Goal: Task Accomplishment & Management: Complete application form

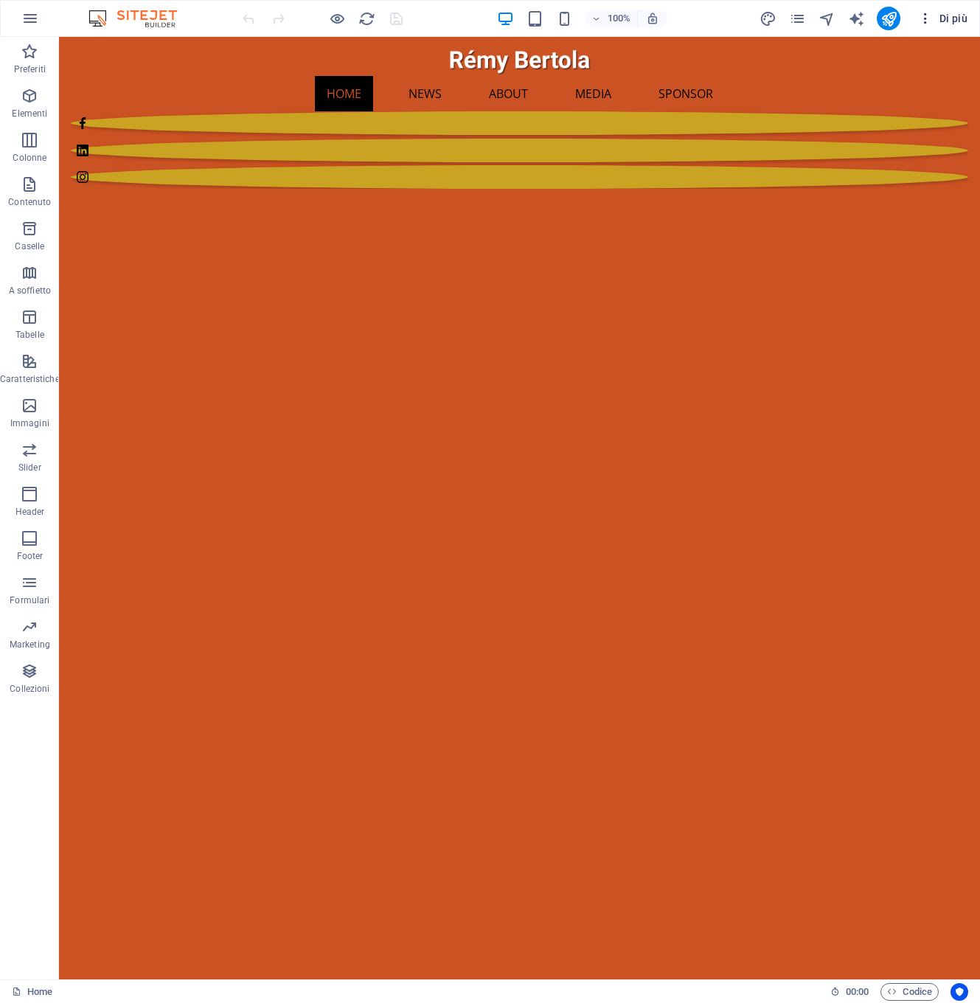
click at [948, 18] on span "Di più" at bounding box center [942, 18] width 49 height 15
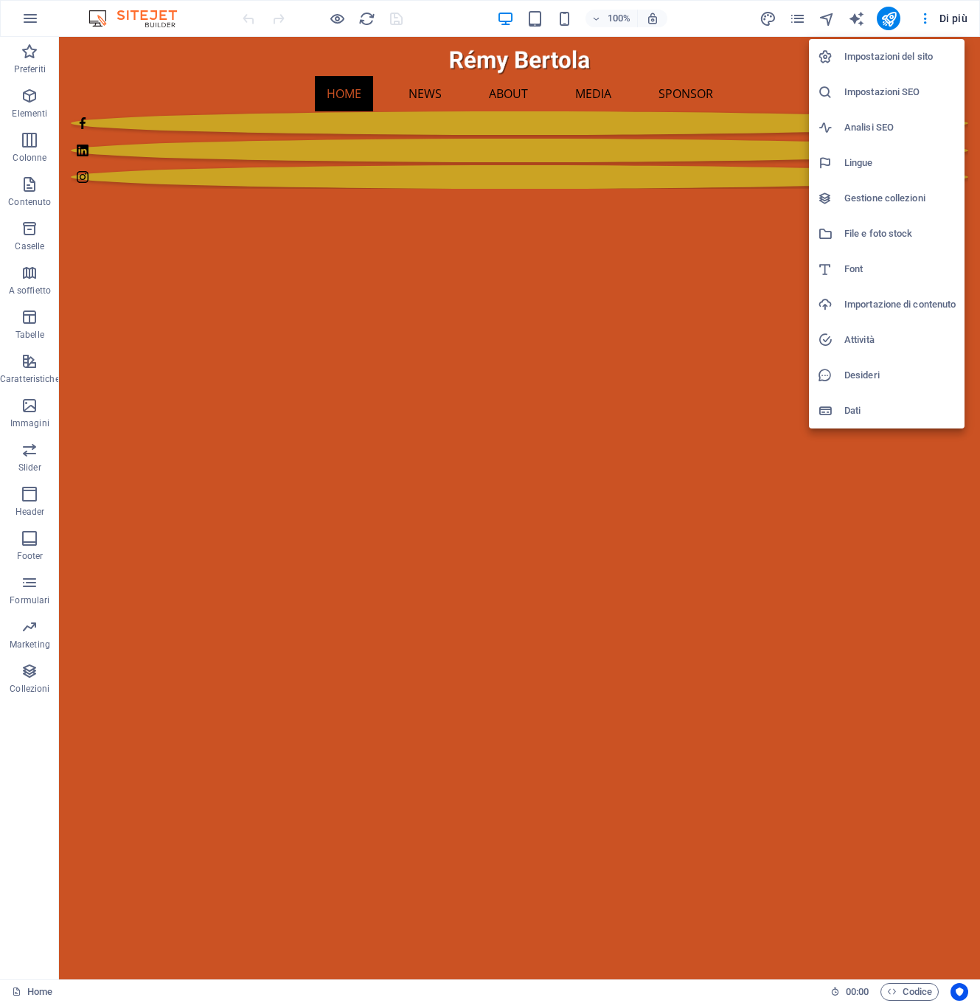
click at [863, 197] on h6 "Gestione collezioni" at bounding box center [900, 199] width 111 height 18
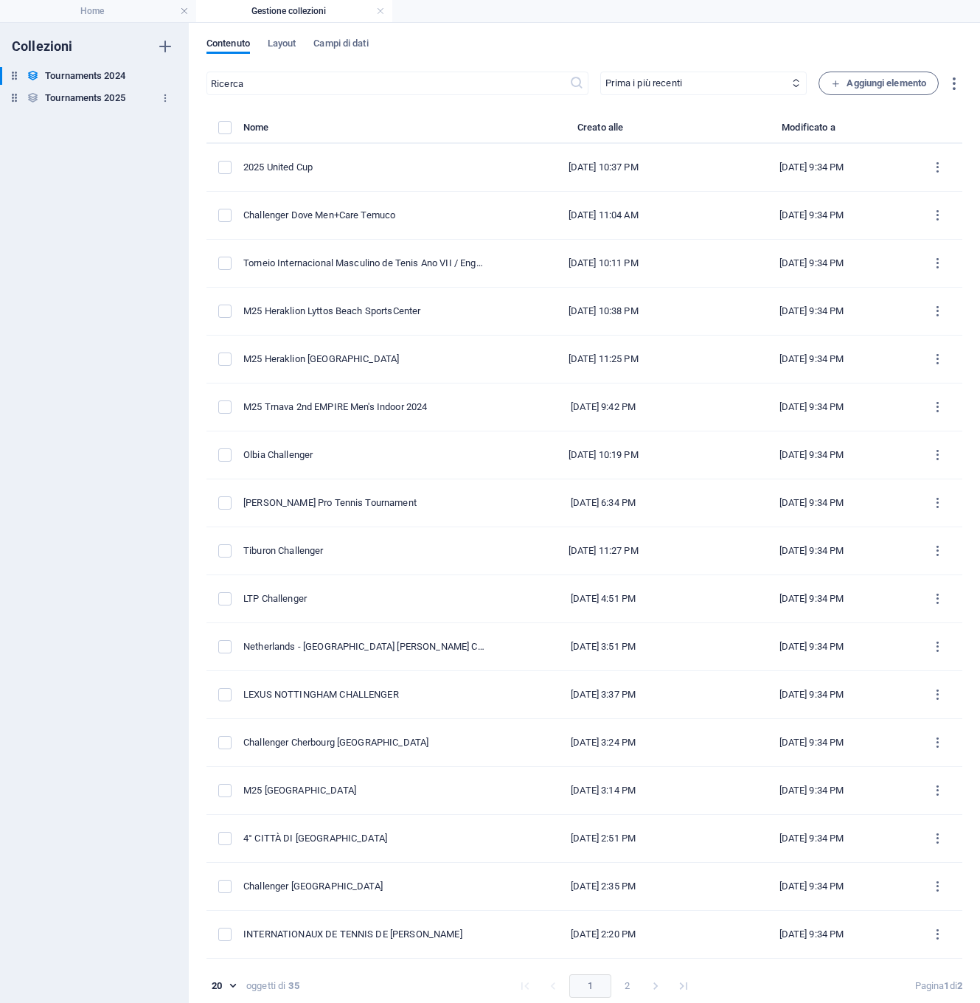
click at [82, 98] on h6 "Tournaments 2025" at bounding box center [85, 98] width 80 height 18
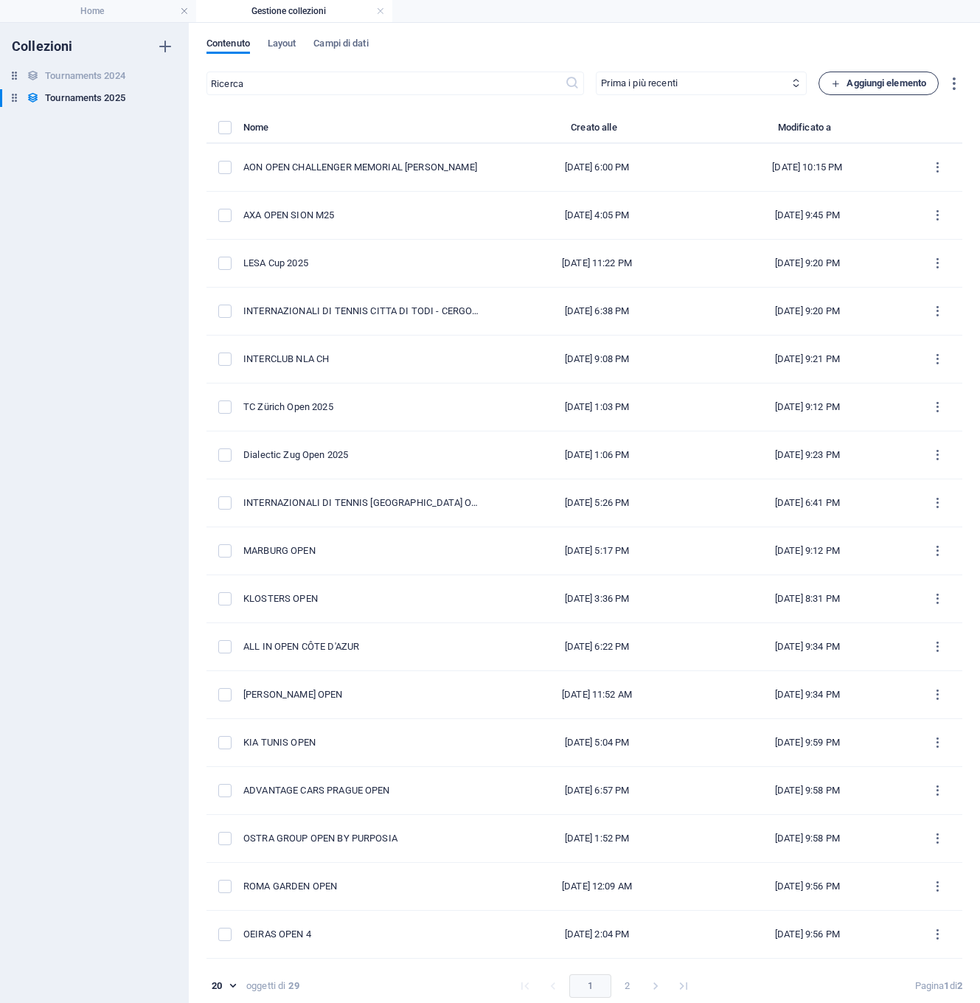
click at [868, 82] on span "Aggiungi elemento" at bounding box center [878, 83] width 95 height 18
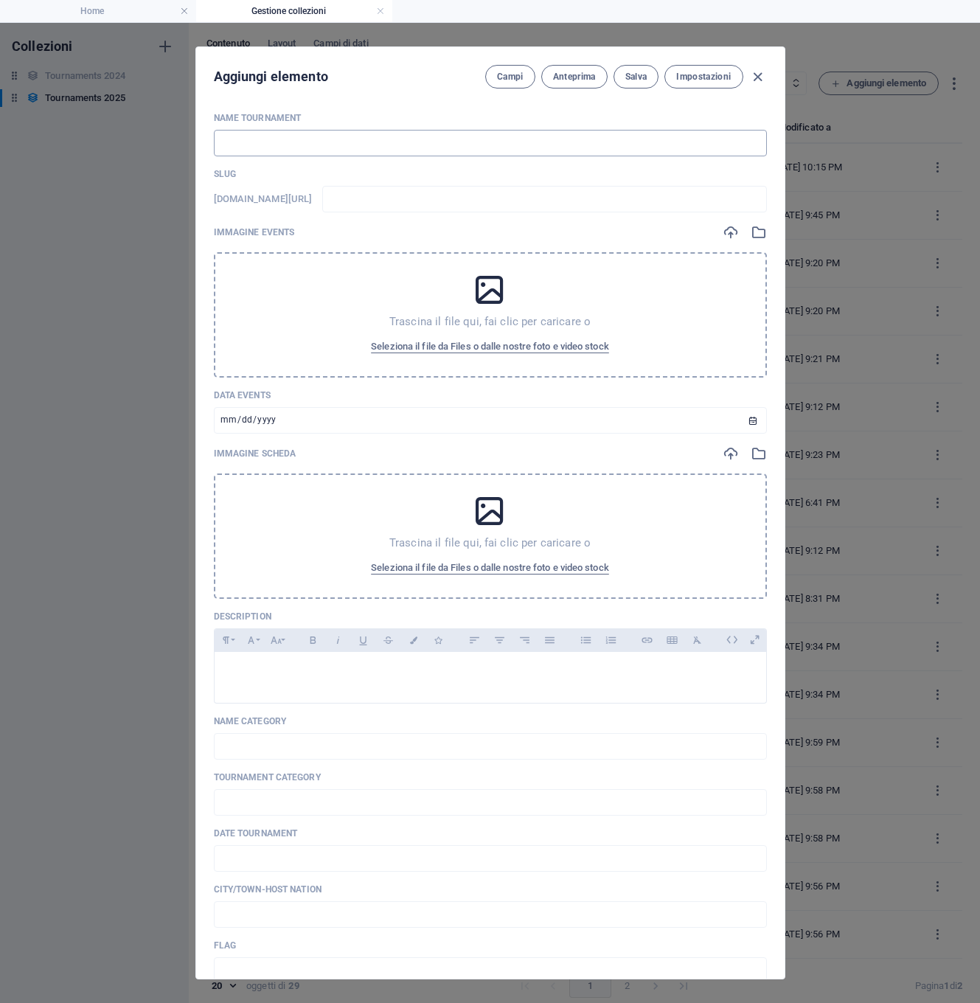
click at [232, 136] on input "text" at bounding box center [490, 143] width 553 height 27
paste input "INTERNAZIONALI CITTA' DI POZZUOLI"
type input "INTERNAZIONALI CITTA' DI POZZUOLI"
type input "internazionali-citta-di-pozzuoli"
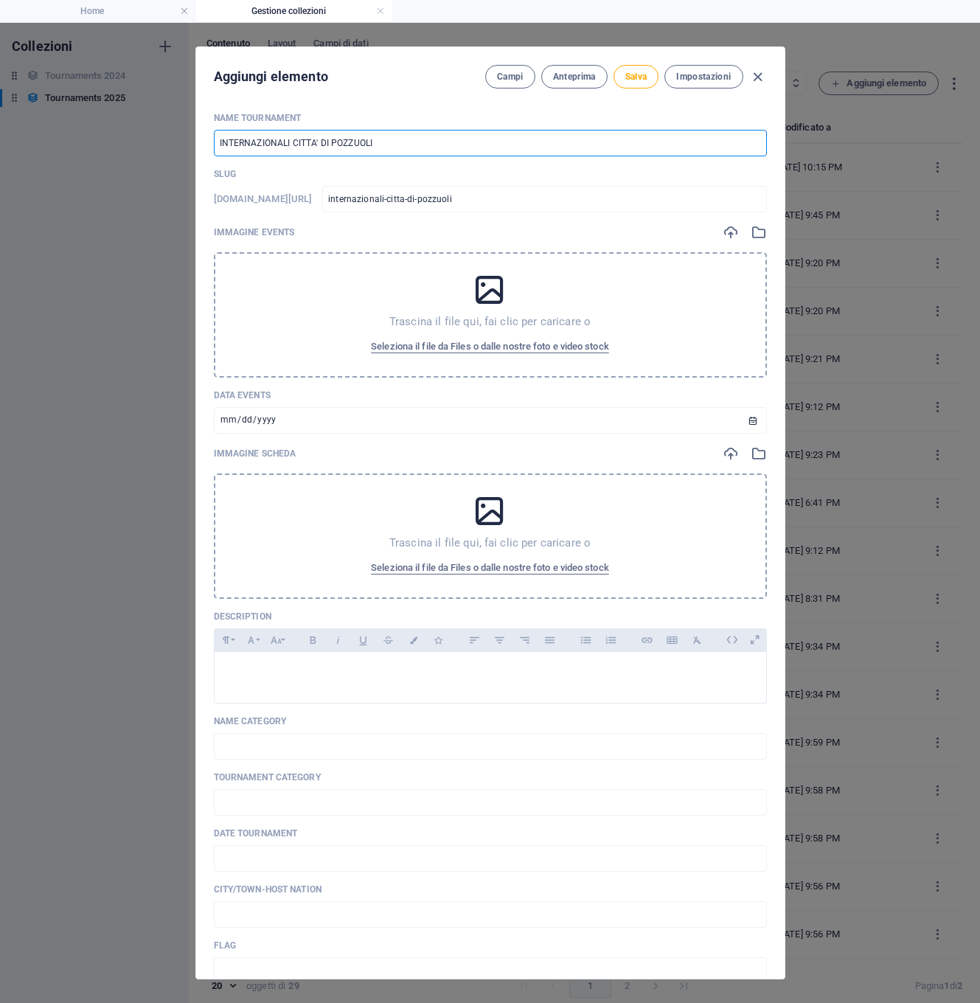
type input "INTERNAZIONALI CITTA' DI POZZUOLI"
click at [302, 288] on div "Trascina il file qui, fai clic per caricare o Seleziona il file da Files o dall…" at bounding box center [490, 314] width 553 height 125
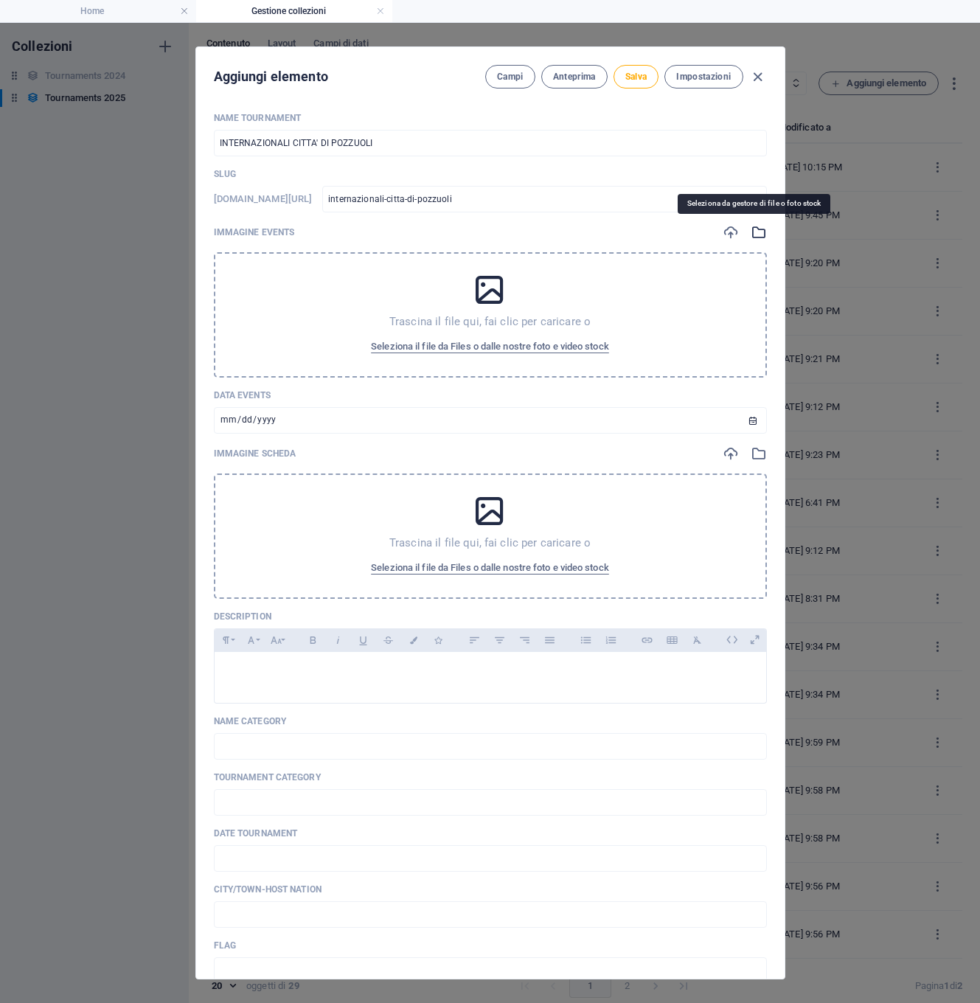
click at [756, 235] on icon "button" at bounding box center [759, 232] width 16 height 16
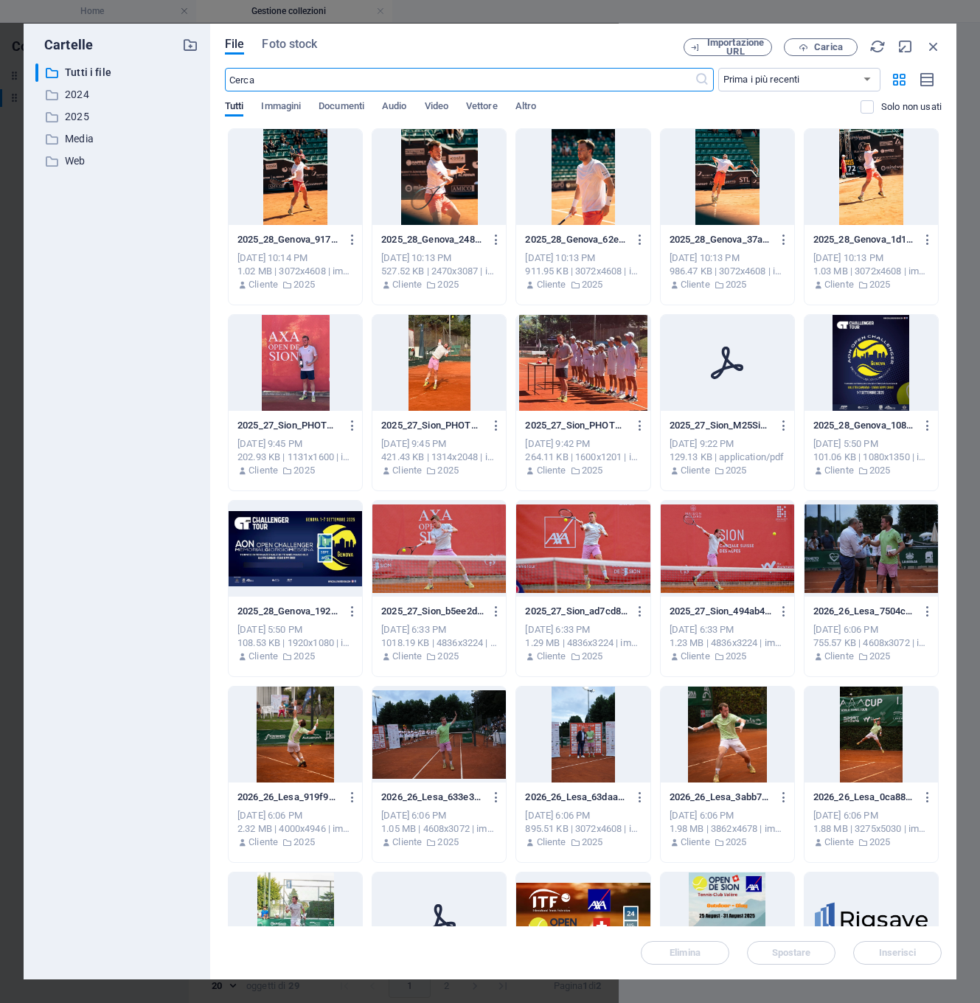
click at [69, 115] on p "2025" at bounding box center [118, 116] width 106 height 17
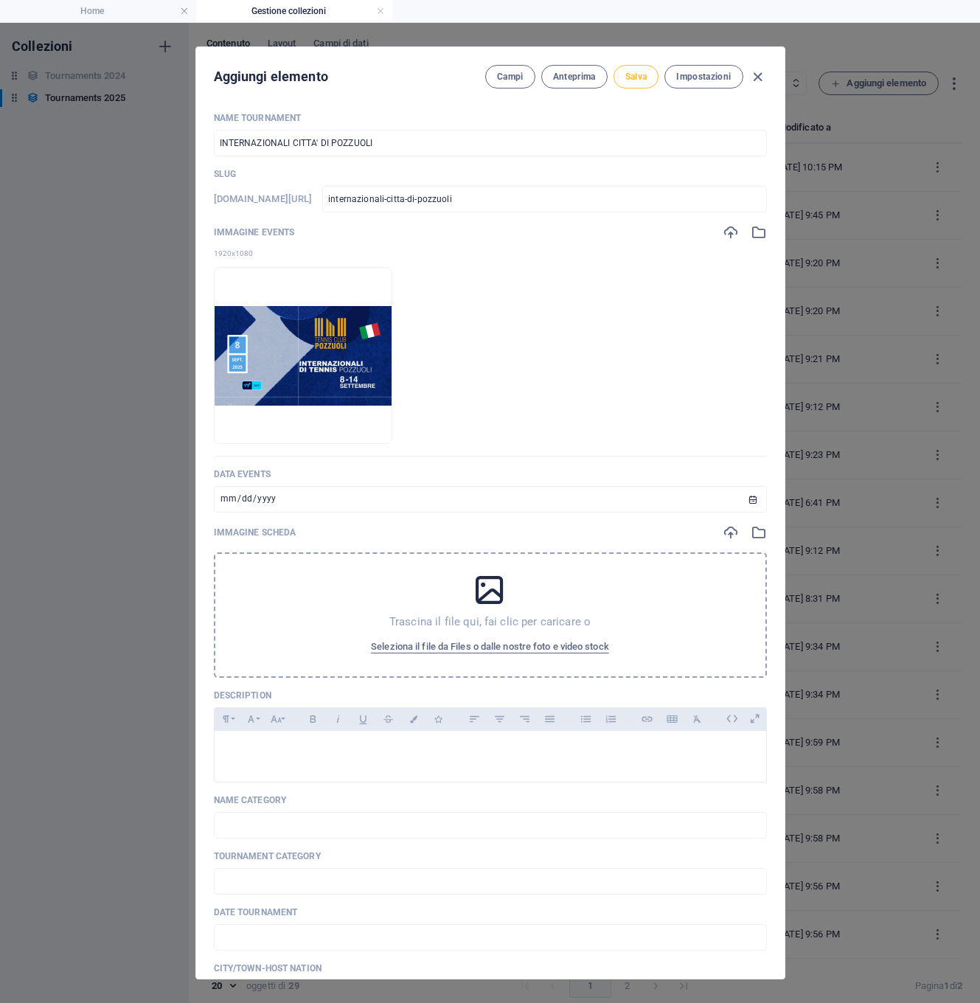
click at [638, 77] on span "Salva" at bounding box center [636, 77] width 22 height 12
type input "internazionali-citta-di-pozzuoli"
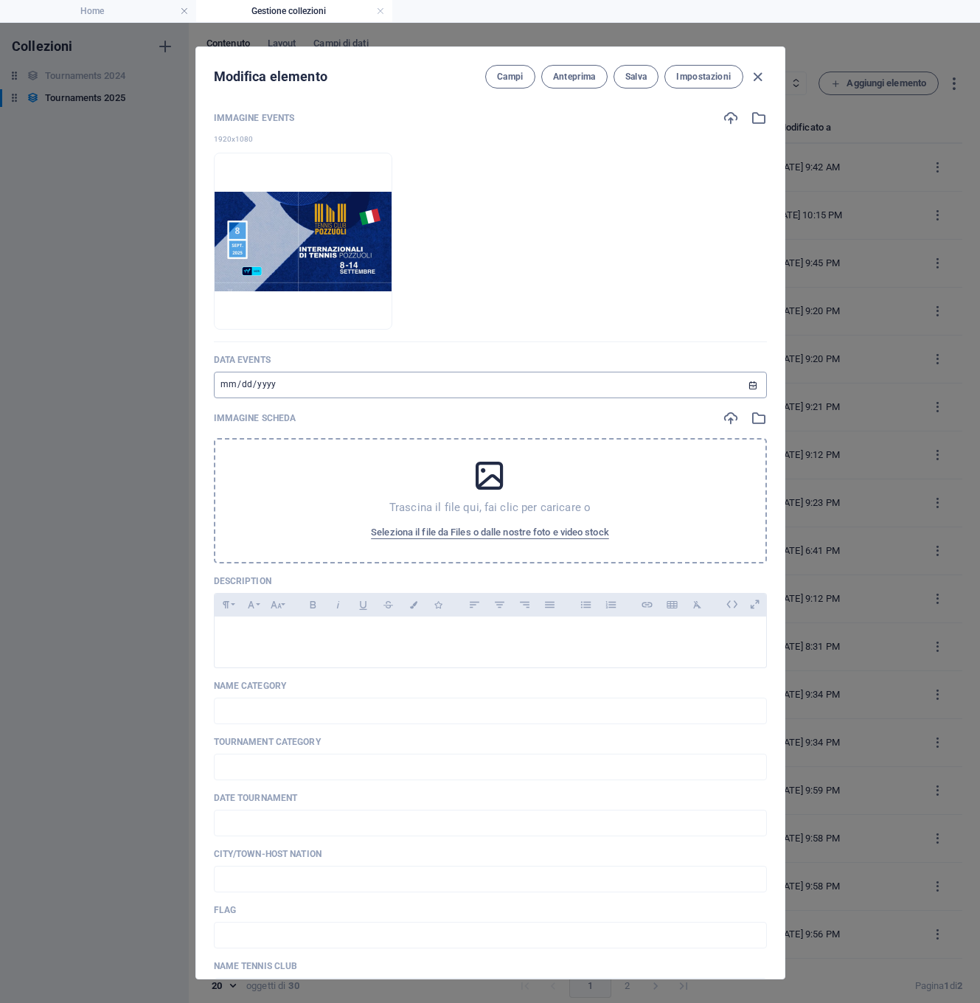
scroll to position [124, 0]
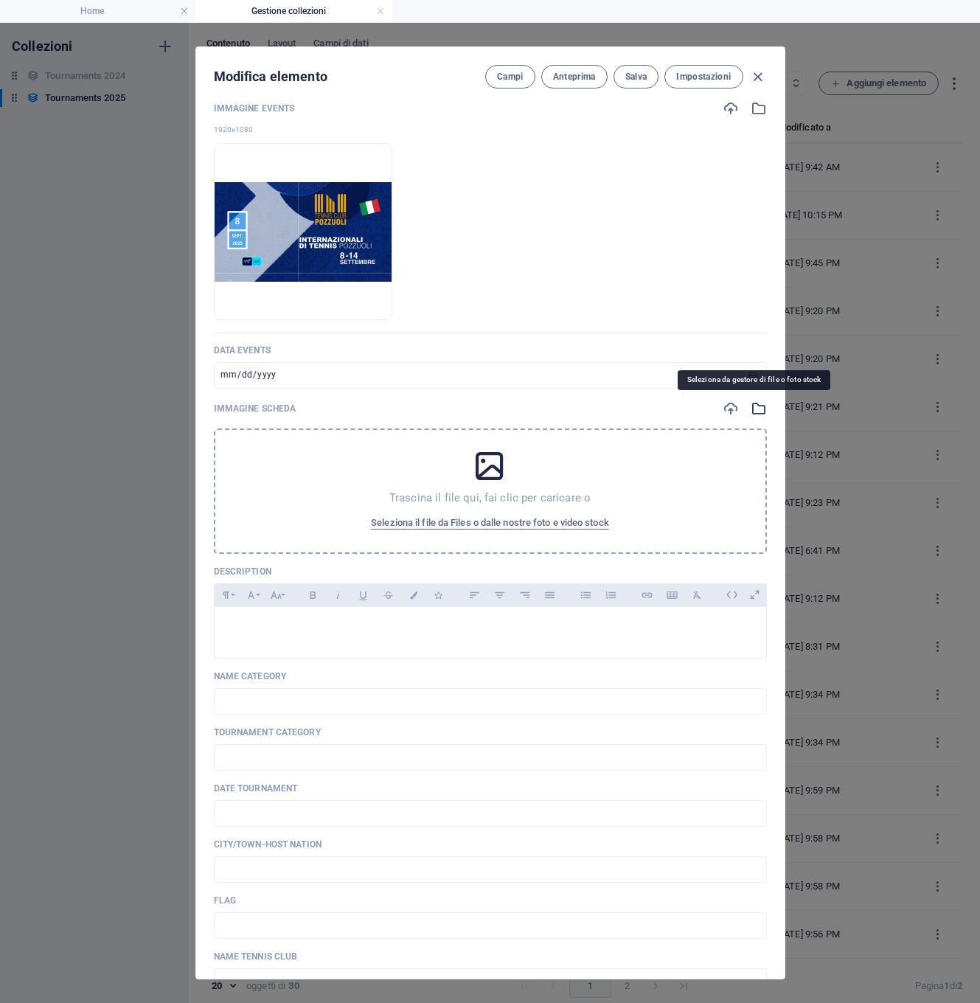
click at [757, 410] on icon "button" at bounding box center [759, 409] width 16 height 16
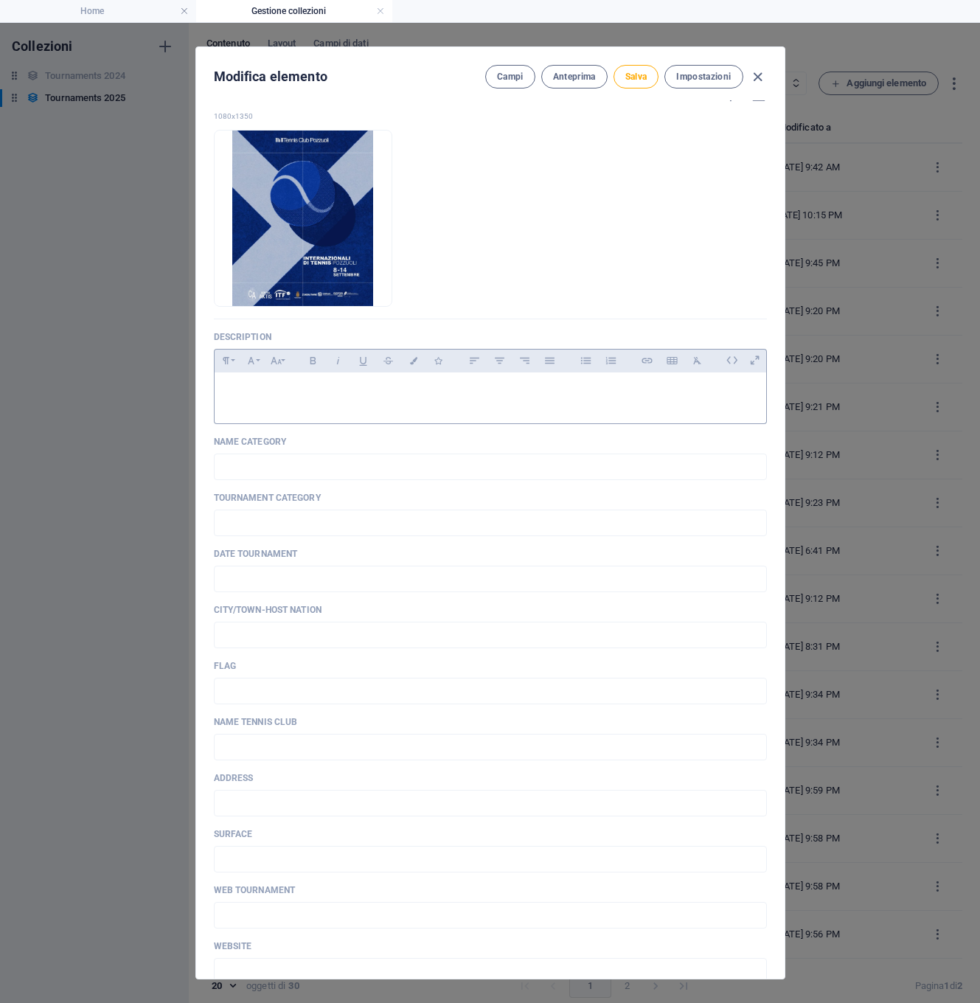
scroll to position [457, 0]
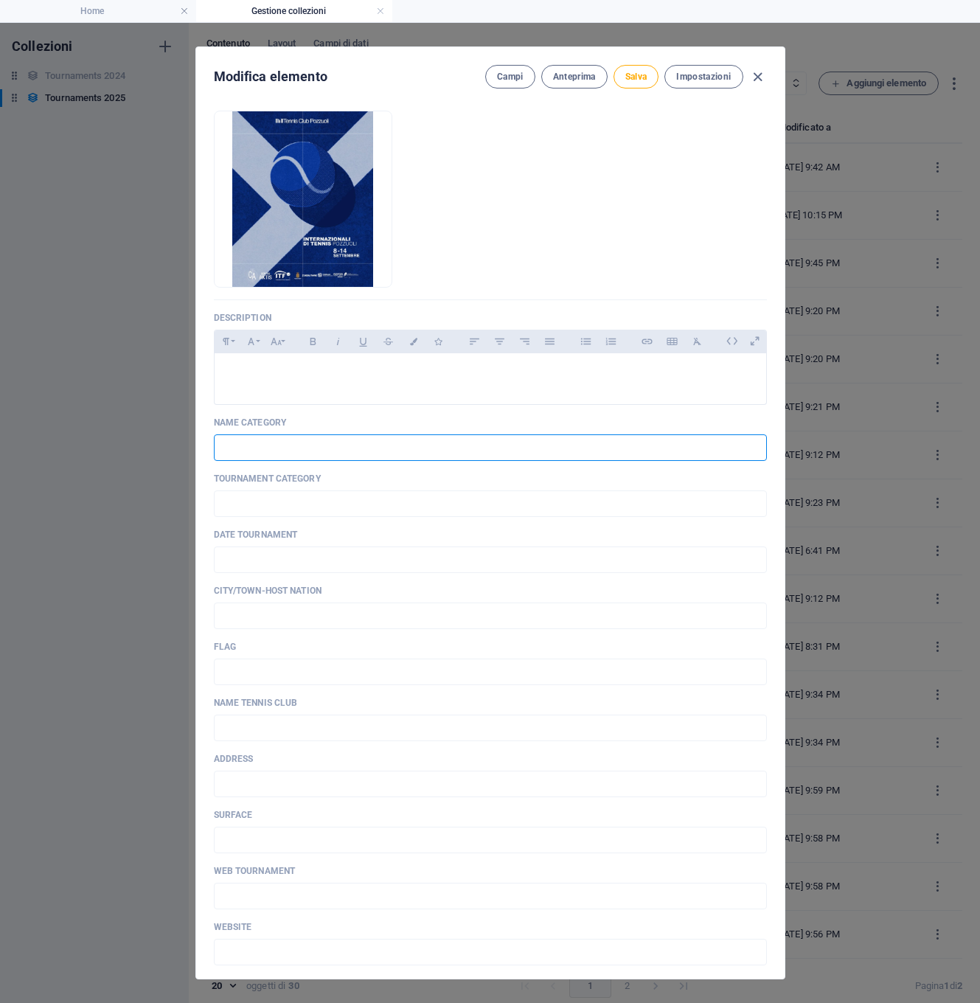
paste input "ITF Men's World Tennis Tour"
type input "ITF Men's World Tennis Tour"
click at [246, 506] on input "text" at bounding box center [490, 503] width 553 height 27
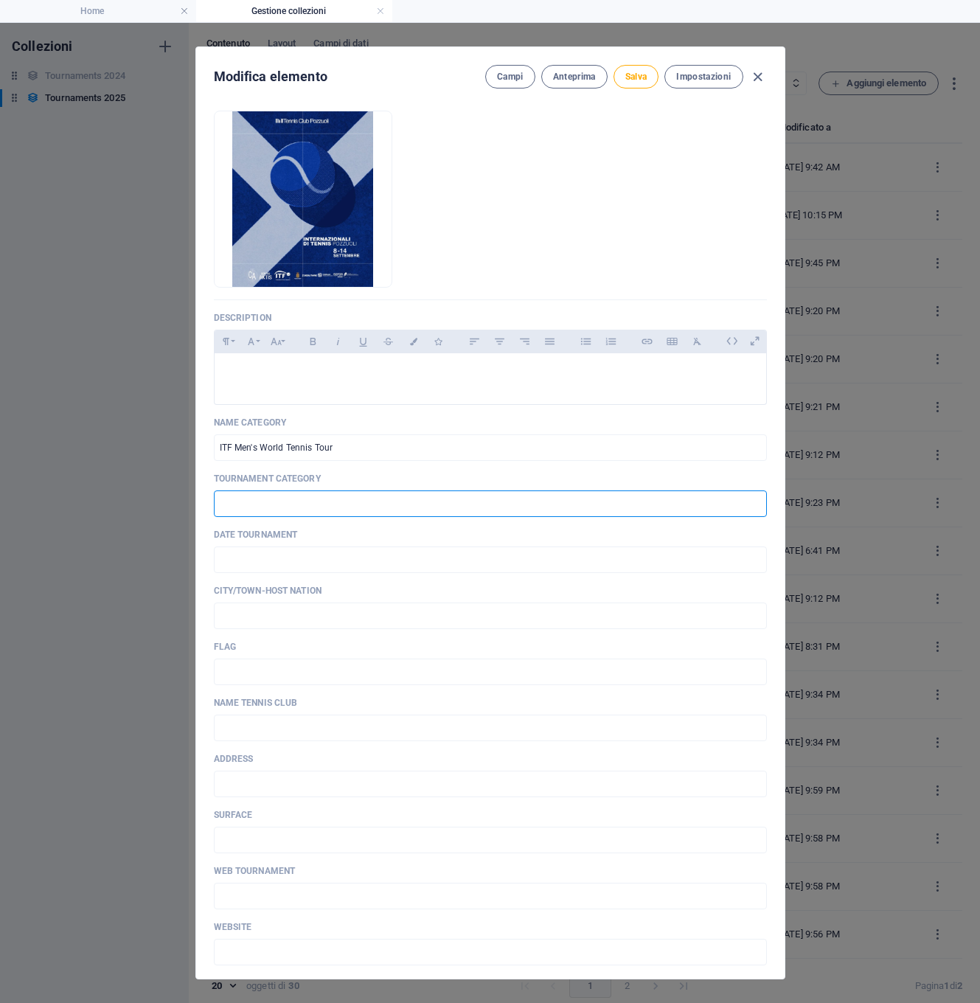
paste input "M25 POZZUOLI"
type input "M25 POZZUOLI"
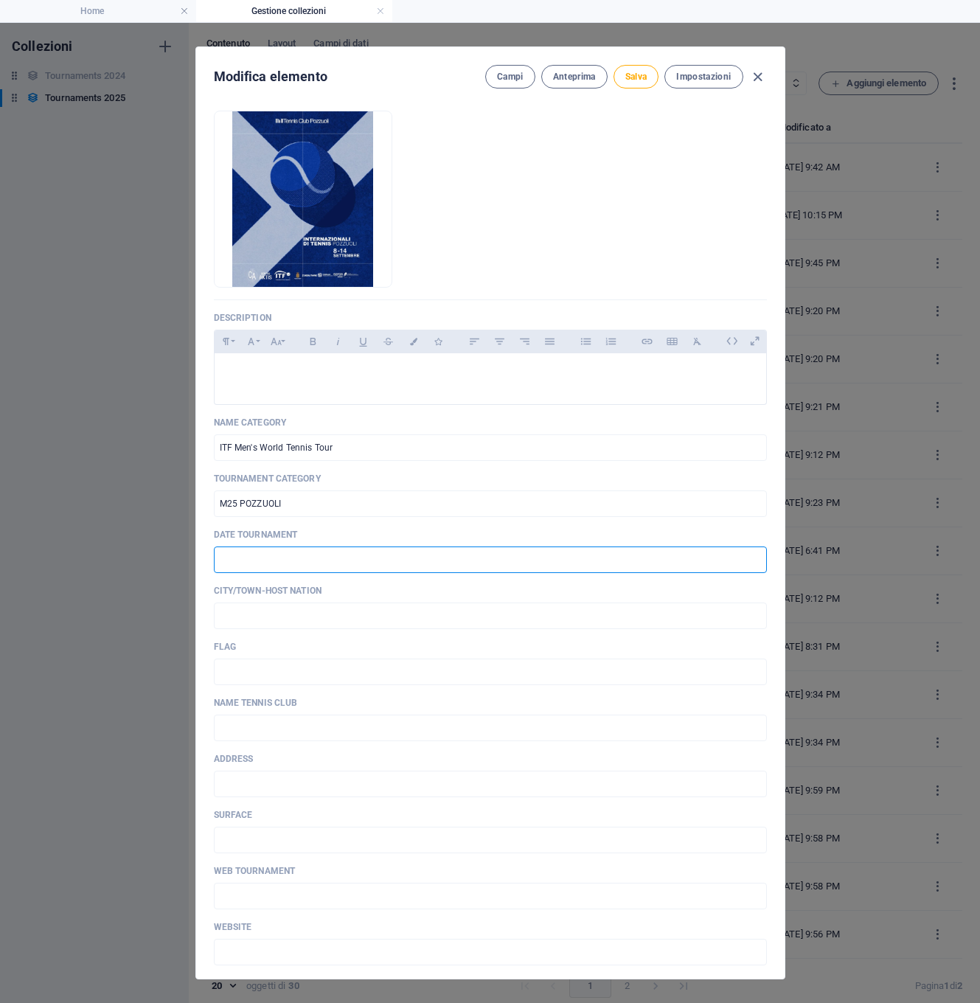
click at [233, 561] on input "text" at bounding box center [490, 560] width 553 height 27
paste input "[DATE] - [DATE]"
type input "[DATE] - [DATE]"
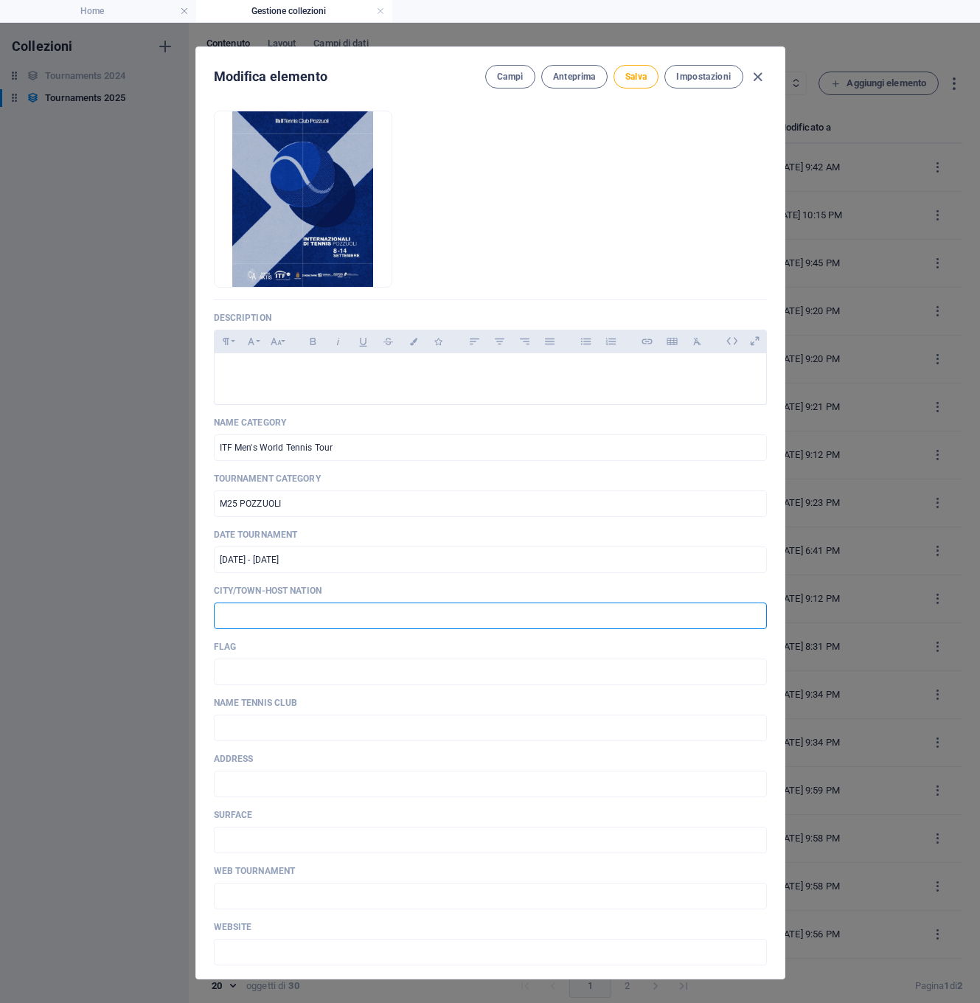
paste input "Pozzuoli, [GEOGRAPHIC_DATA]"
type input "Pozzuoli, [GEOGRAPHIC_DATA]"
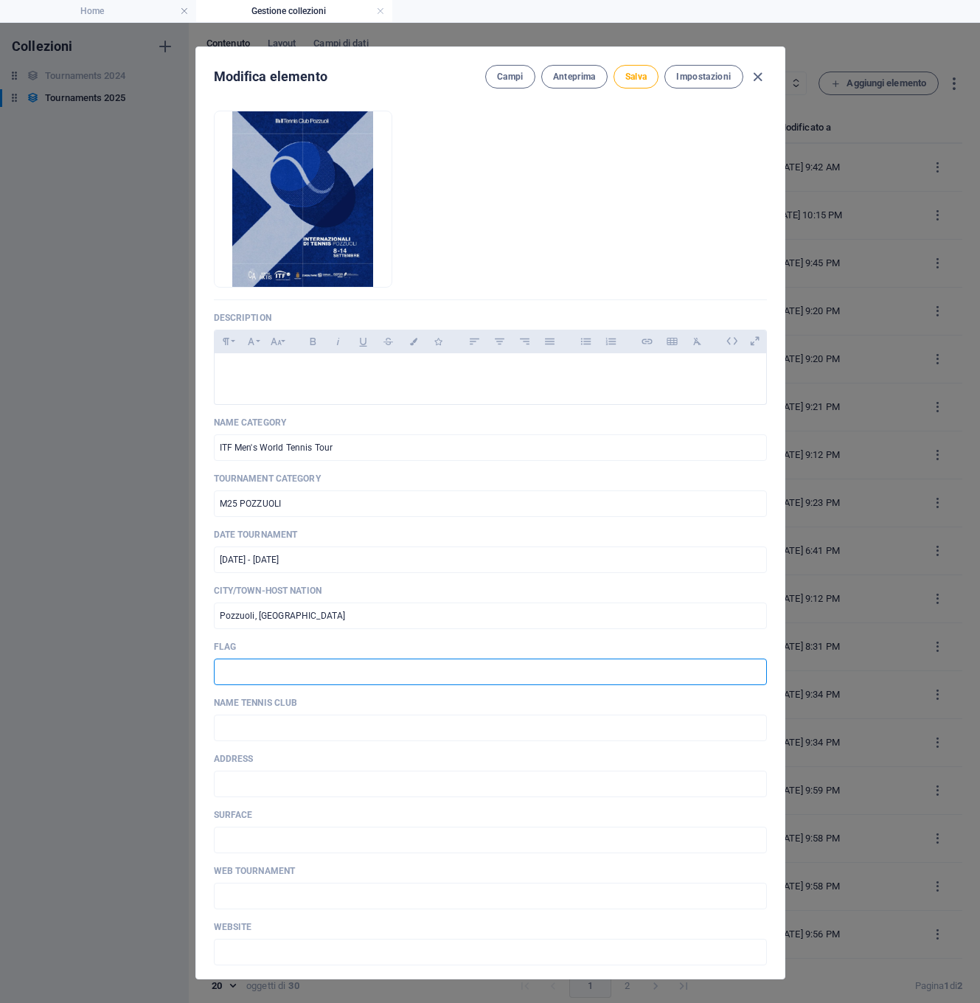
click at [221, 675] on input "text" at bounding box center [490, 672] width 553 height 27
type input "🇮🇹"
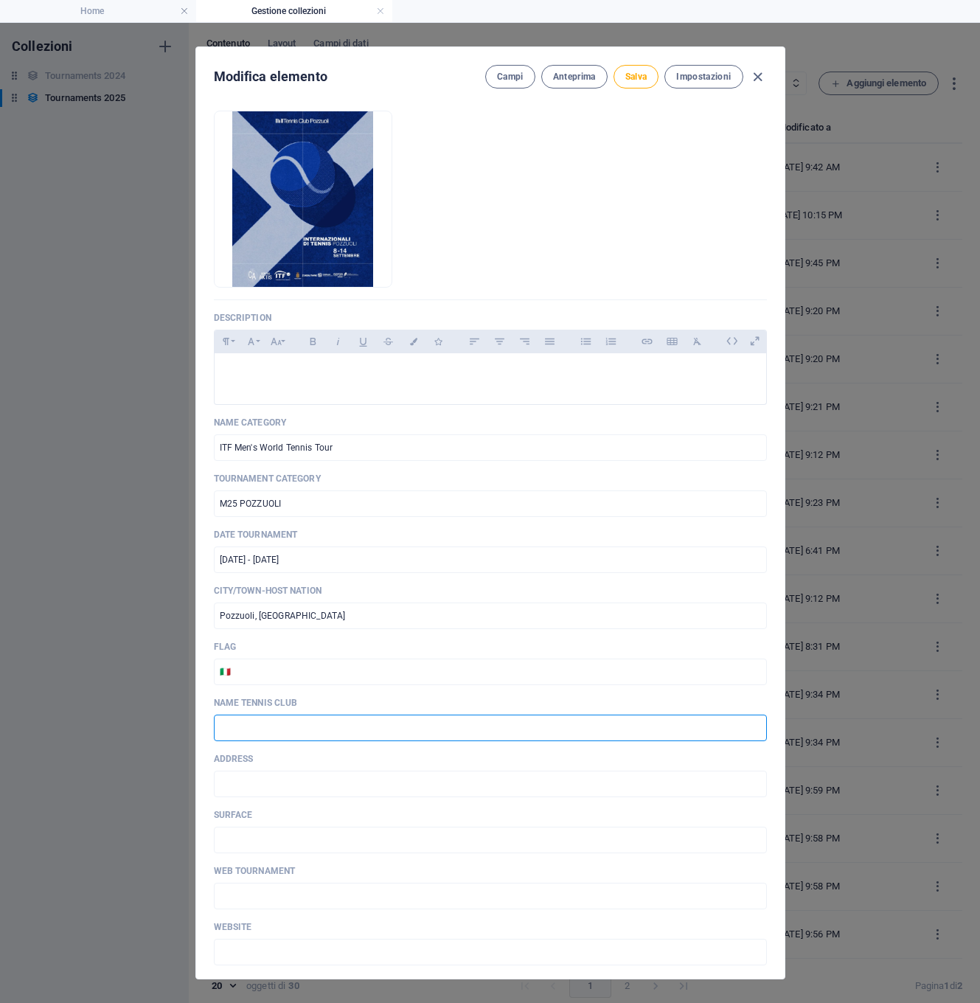
paste input "Tennis Club Pozzuoli"
type input "Tennis Club Pozzuoli"
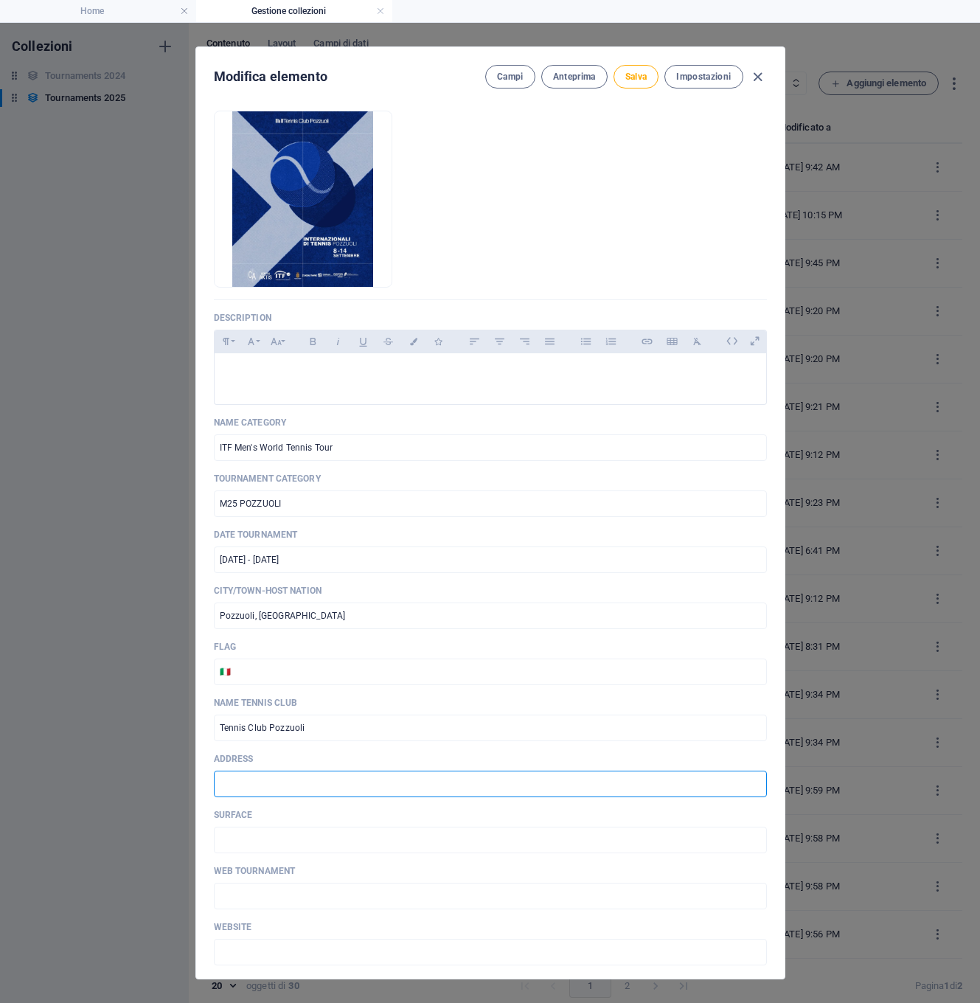
paste input "[STREET_ADDRESS][PERSON_NAME]"
type input "[STREET_ADDRESS][PERSON_NAME]"
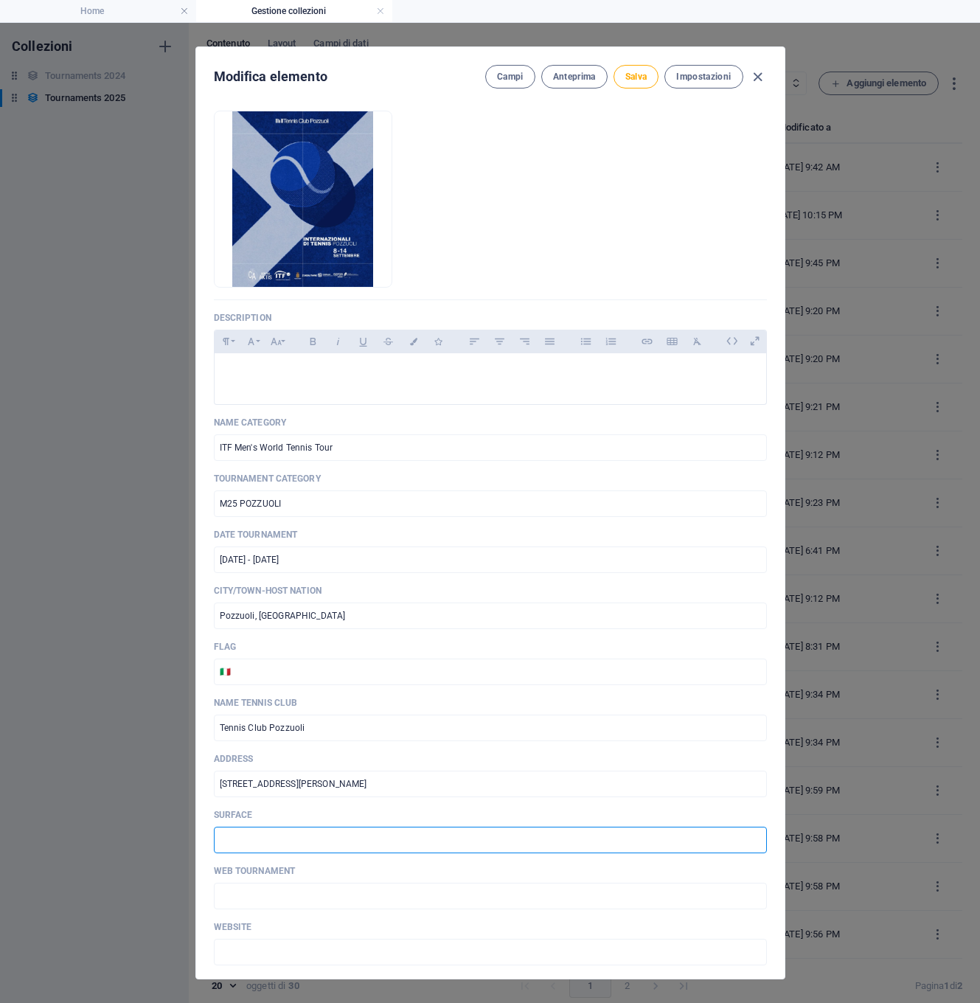
click at [224, 842] on input "text" at bounding box center [490, 840] width 553 height 27
paste input "Outdoor - Hard"
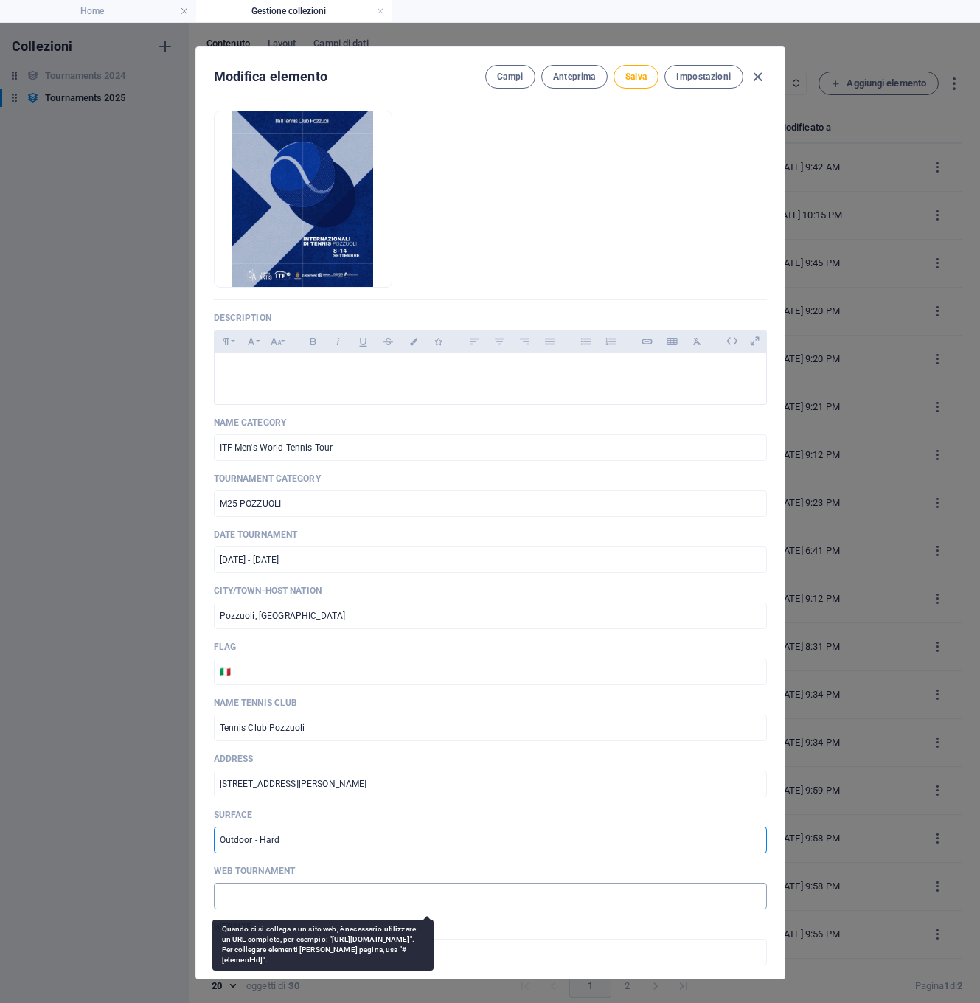
type input "Outdoor - Hard"
click at [245, 897] on input "text" at bounding box center [490, 896] width 553 height 27
paste input "[URL][DOMAIN_NAME]"
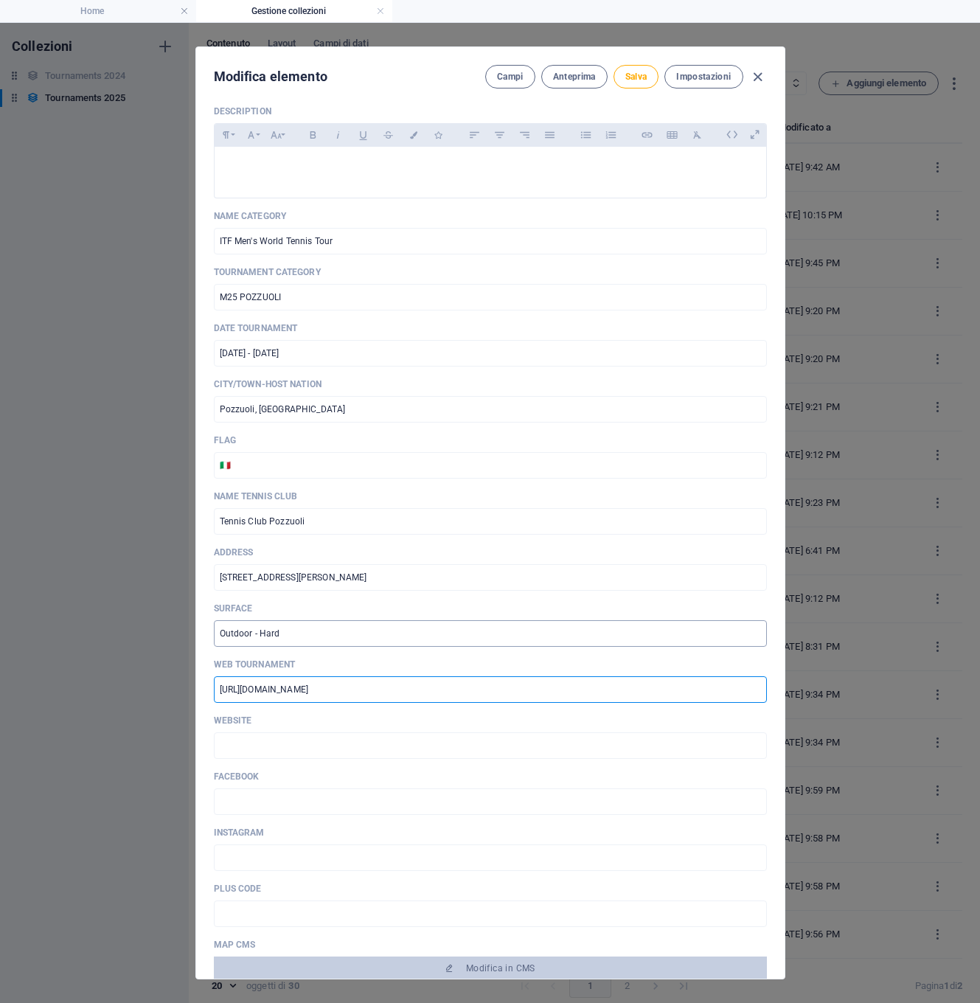
scroll to position [682, 0]
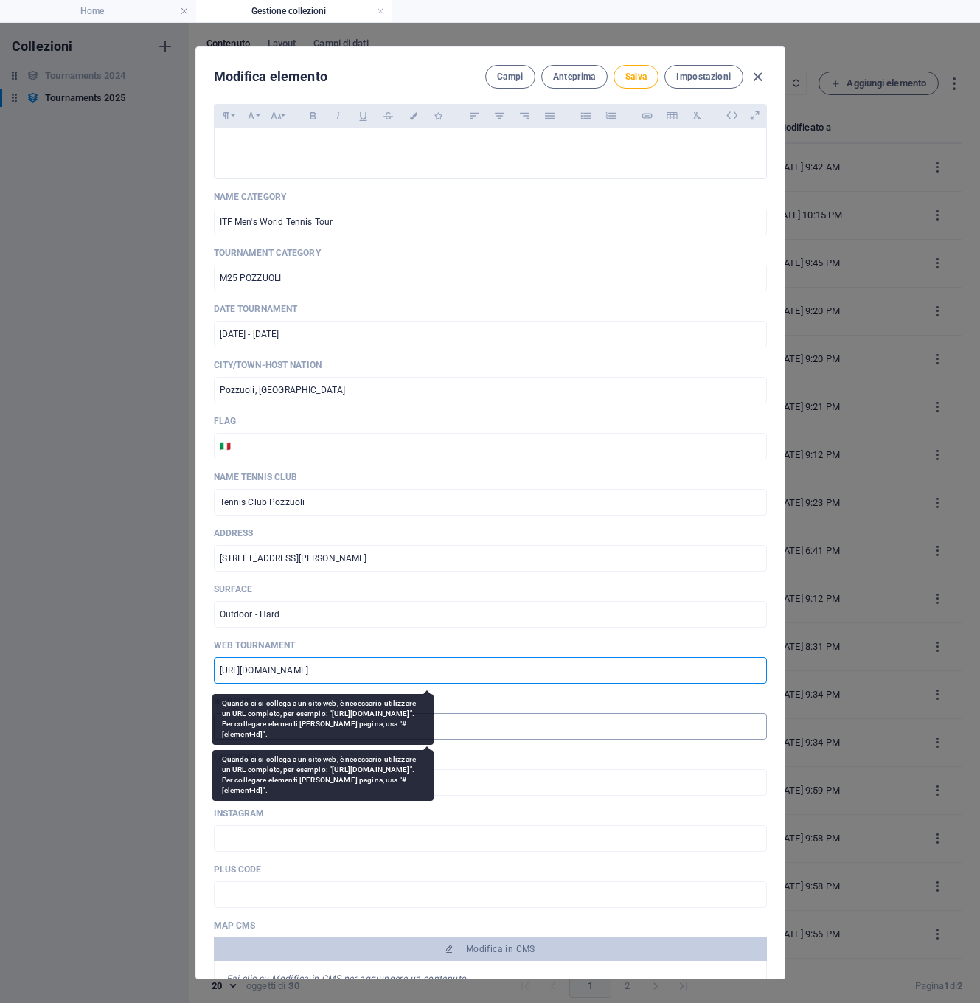
type input "[URL][DOMAIN_NAME]"
click at [223, 731] on input "text" at bounding box center [490, 726] width 553 height 27
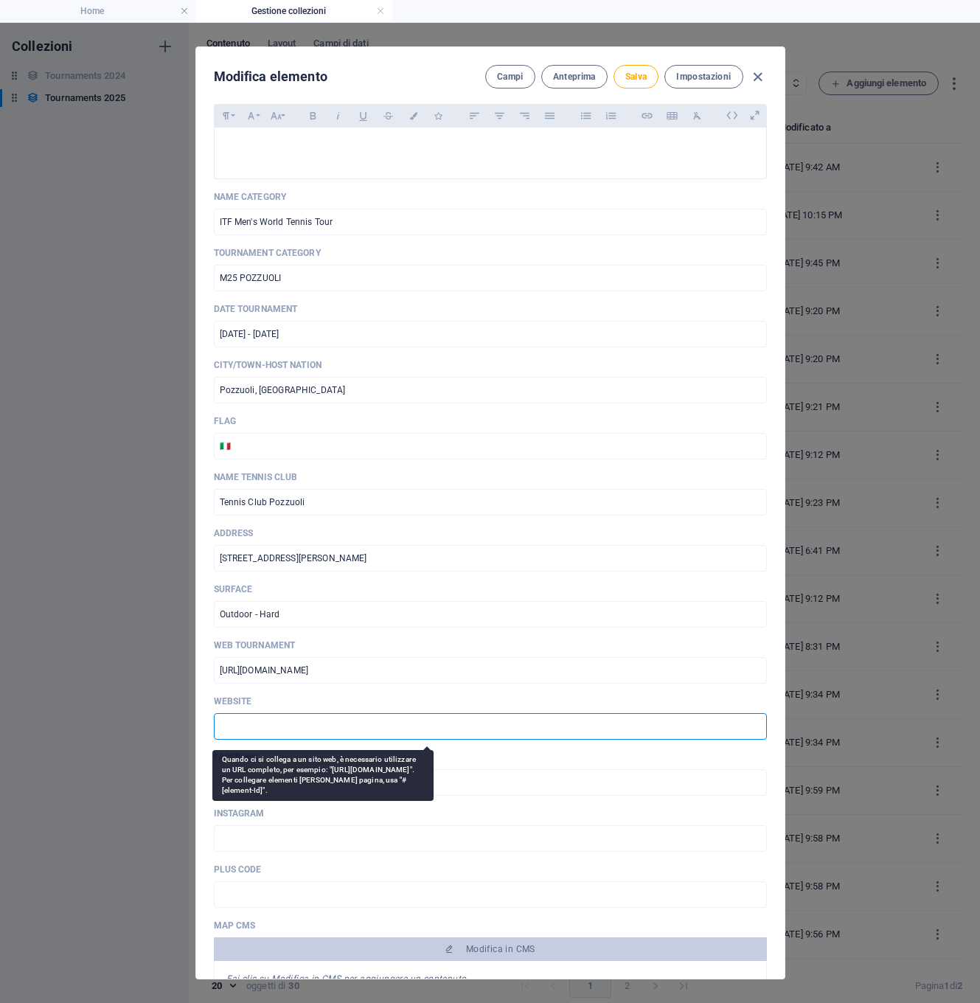
paste input "[URL][DOMAIN_NAME]"
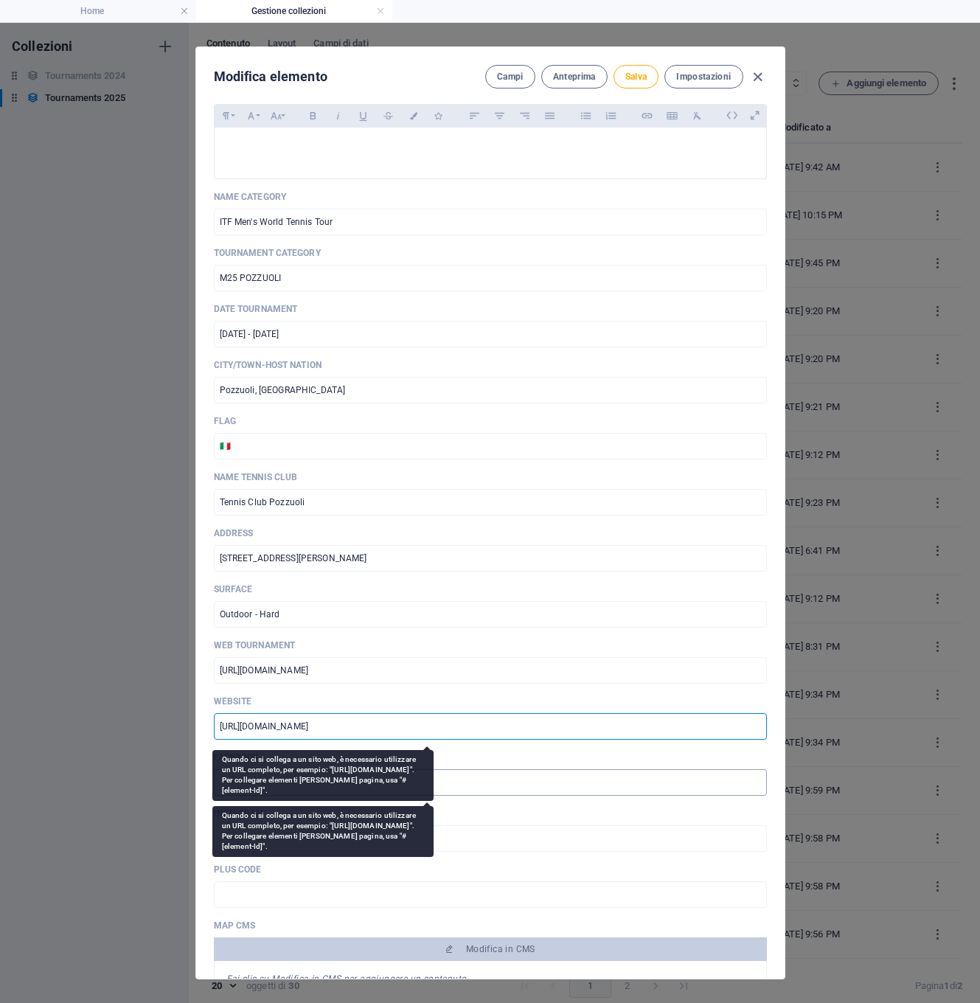
type input "[URL][DOMAIN_NAME]"
click at [220, 780] on input "text" at bounding box center [490, 782] width 553 height 27
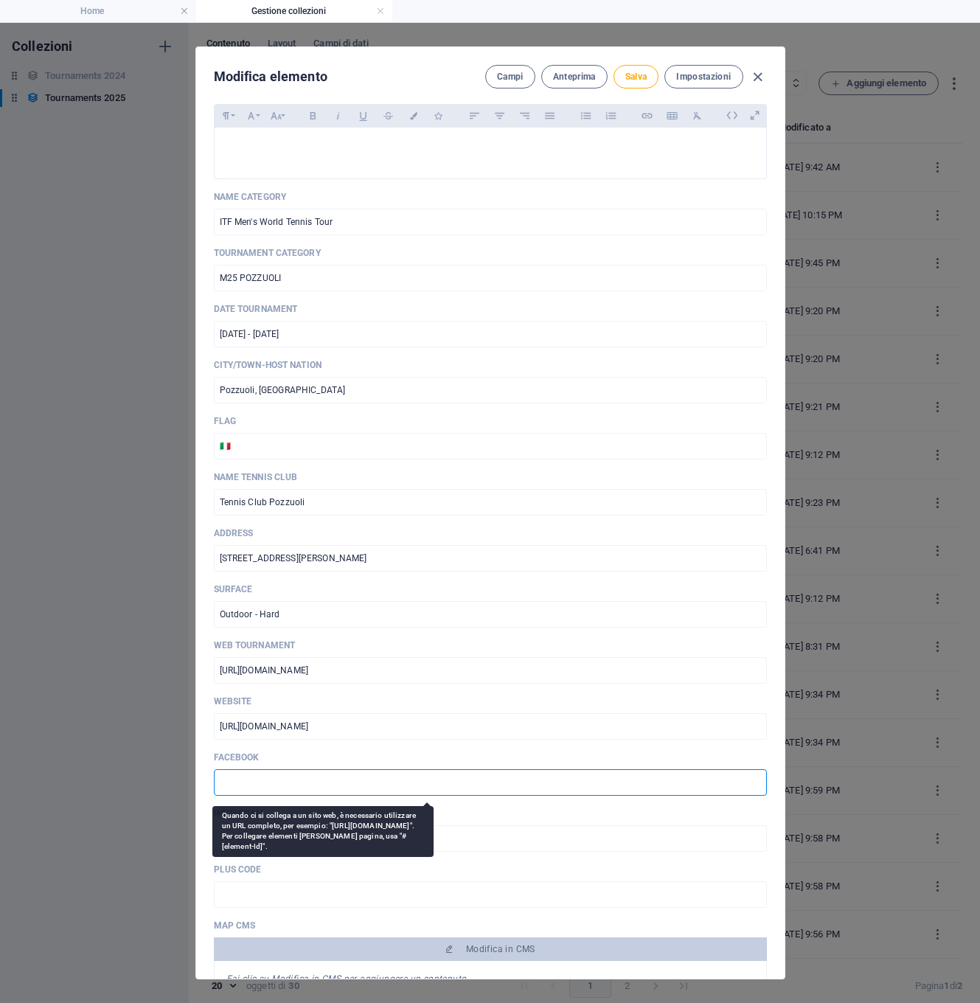
paste input "[URL][DOMAIN_NAME]"
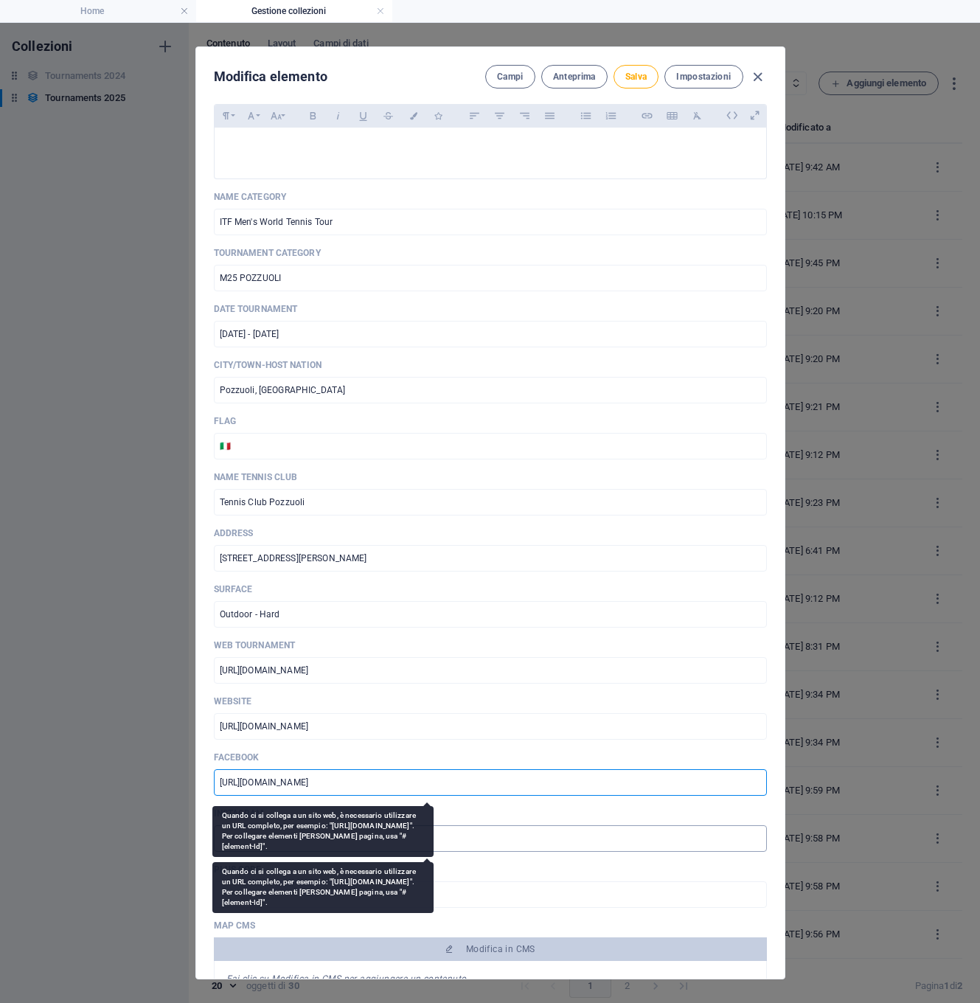
type input "[URL][DOMAIN_NAME]"
click at [229, 841] on input "text" at bounding box center [490, 838] width 553 height 27
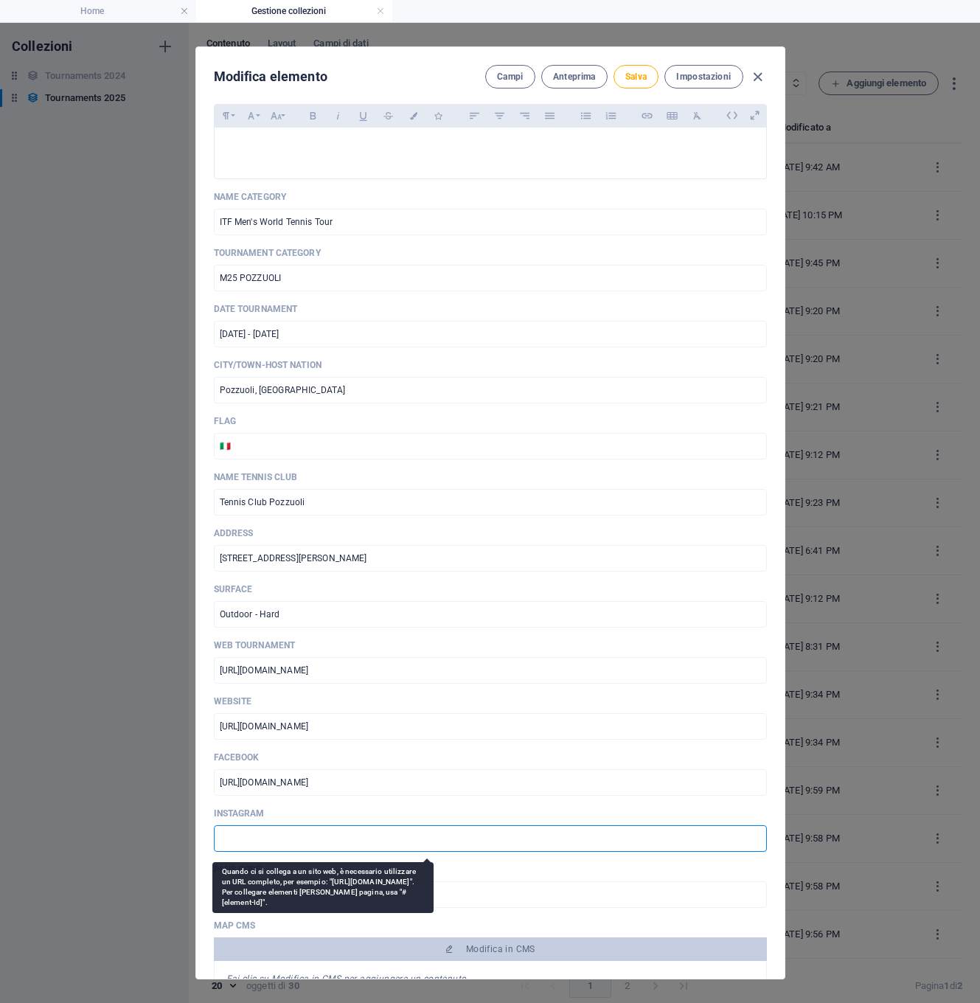
click at [229, 841] on input "text" at bounding box center [490, 838] width 553 height 27
paste input "[URL][DOMAIN_NAME]"
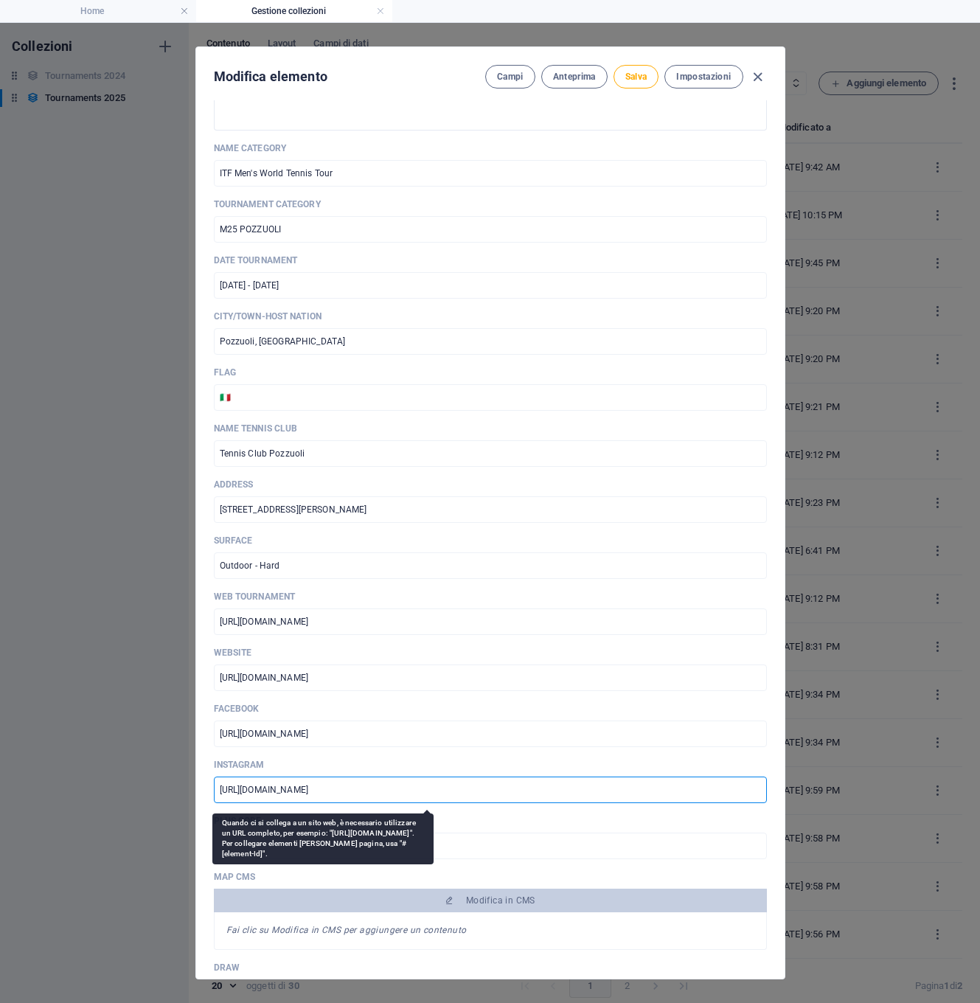
scroll to position [741, 0]
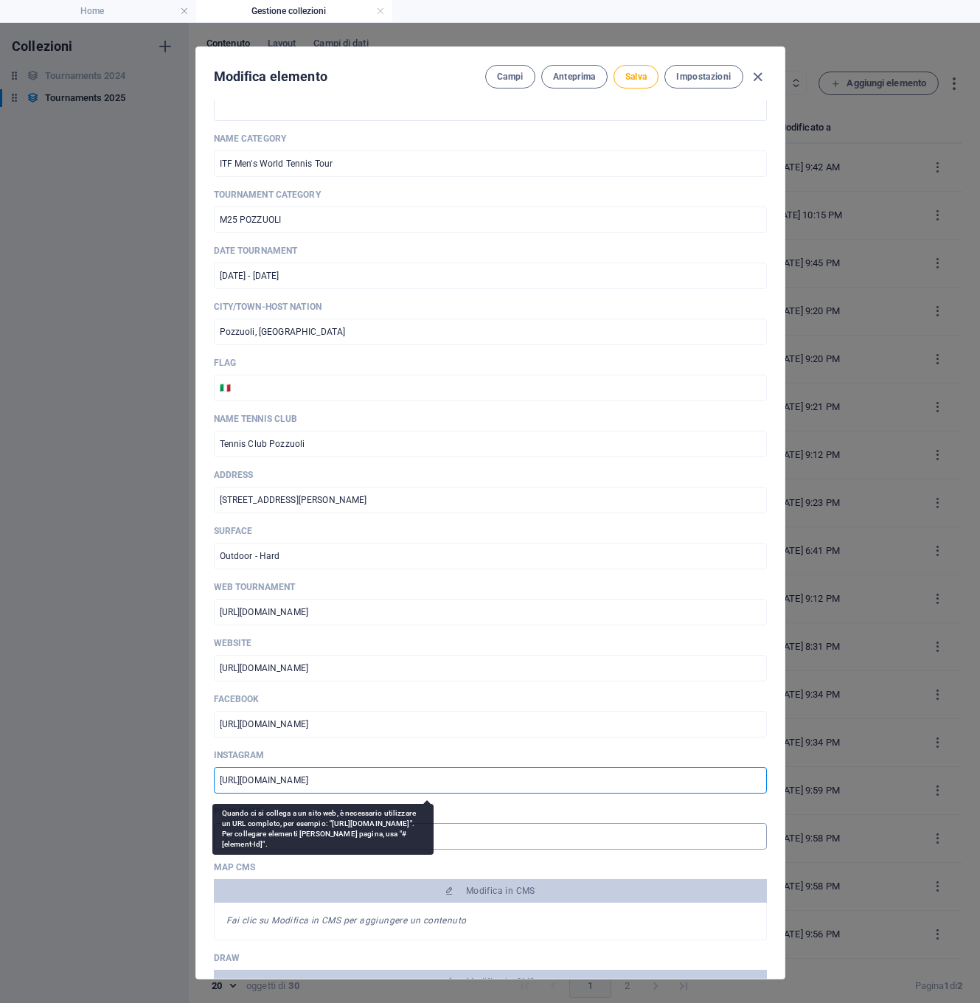
type input "[URL][DOMAIN_NAME]"
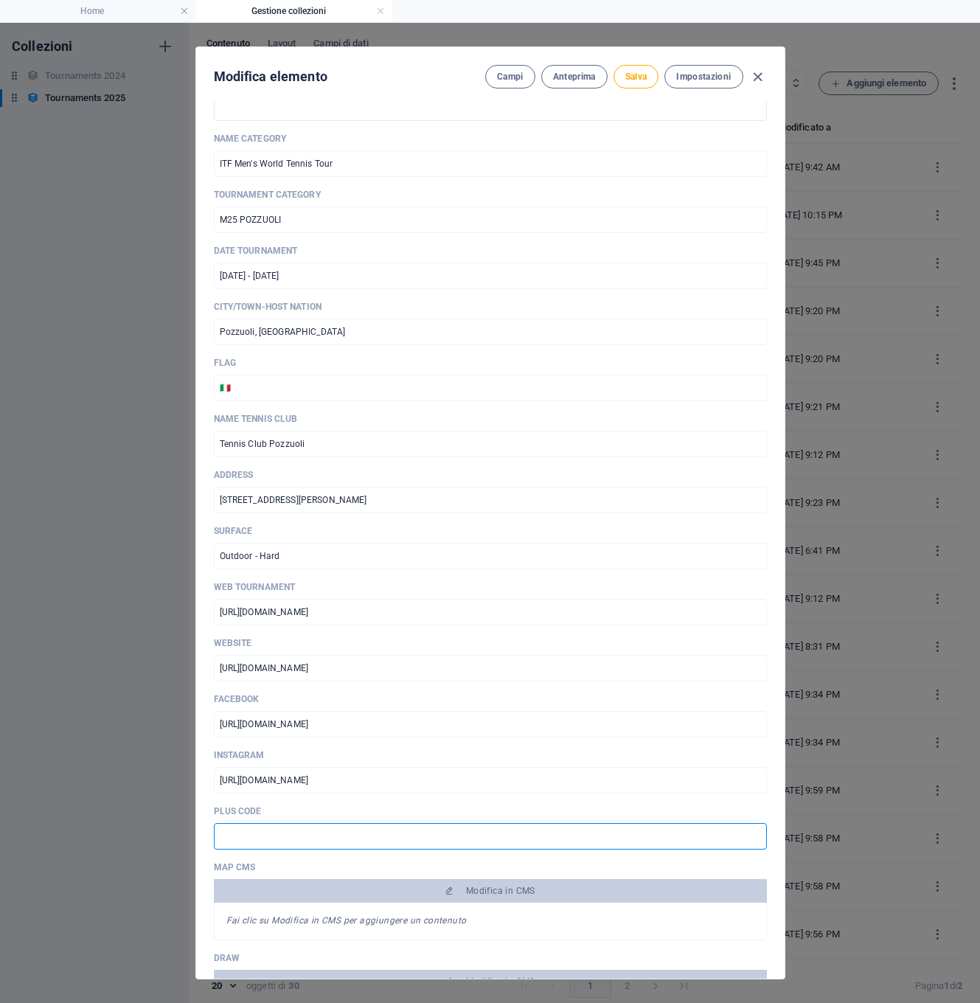
click at [225, 833] on input "text" at bounding box center [490, 836] width 553 height 27
paste input "V3GR+2H Pozzuoli, [GEOGRAPHIC_DATA], [GEOGRAPHIC_DATA]"
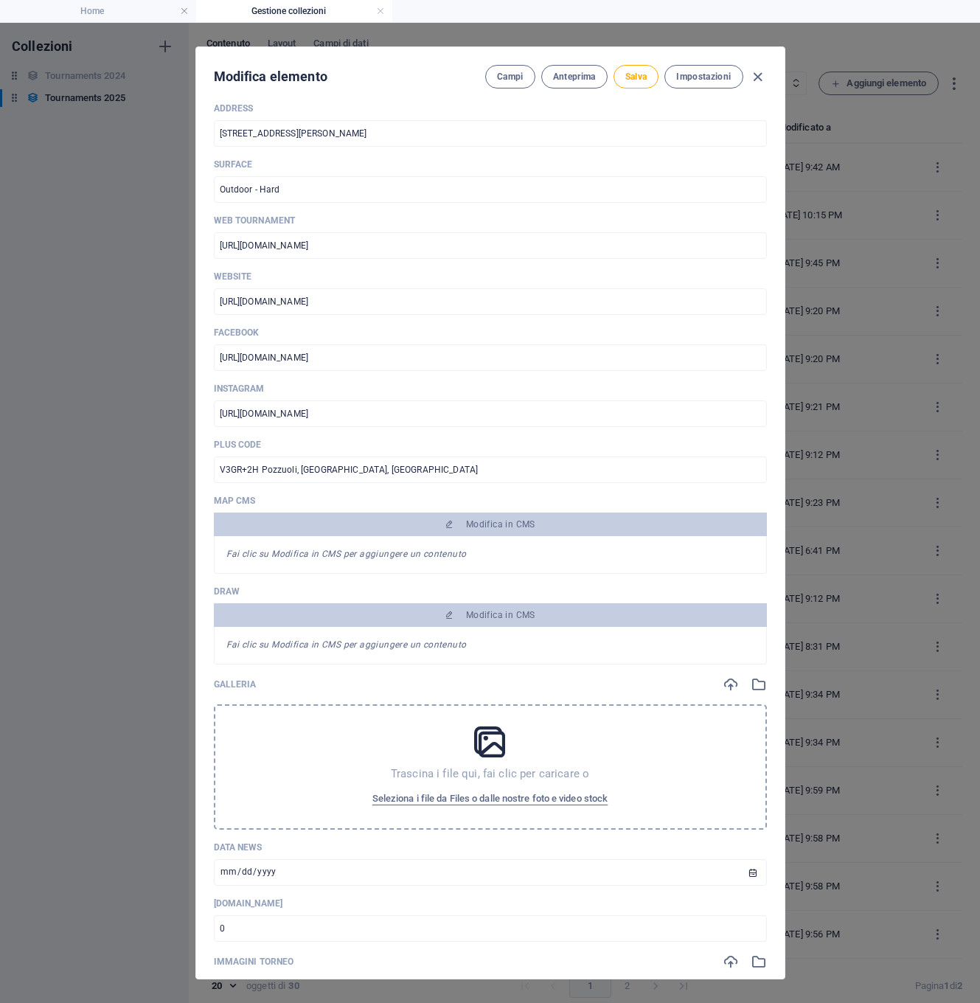
scroll to position [1129, 0]
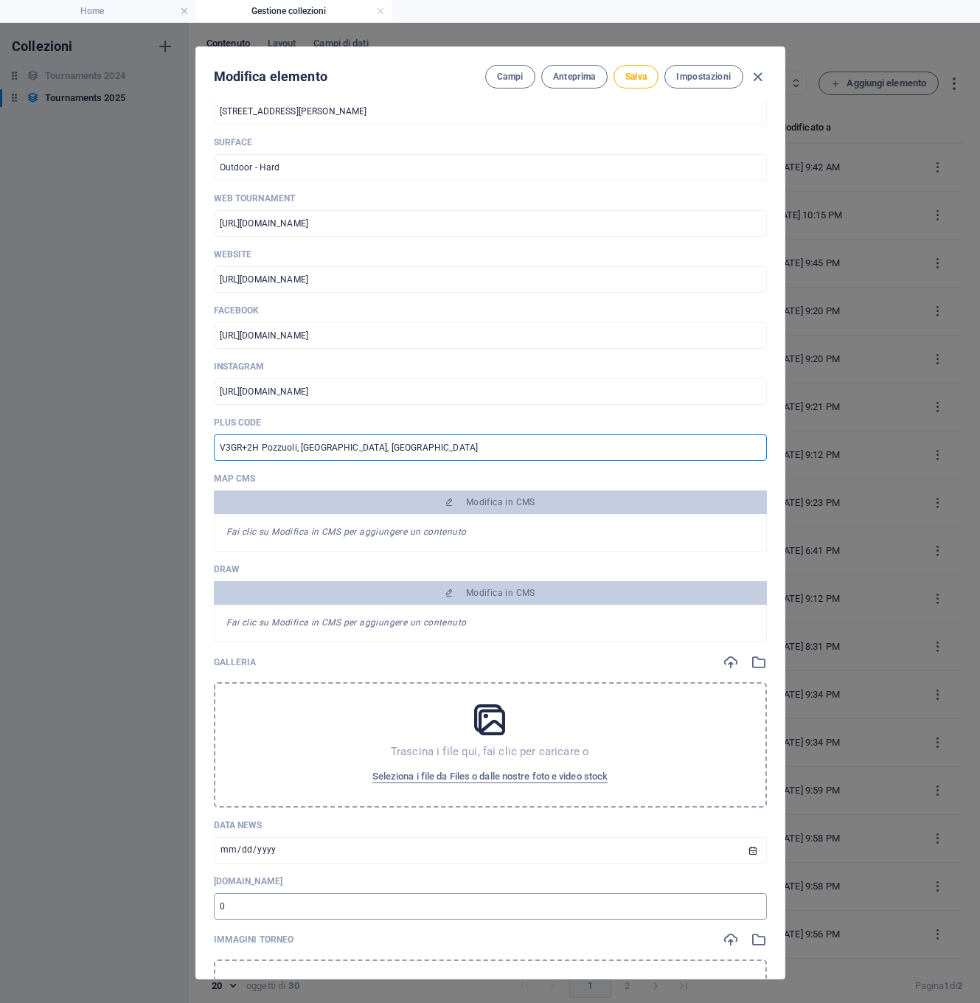
type input "V3GR+2H Pozzuoli, [GEOGRAPHIC_DATA], [GEOGRAPHIC_DATA]"
drag, startPoint x: 237, startPoint y: 906, endPoint x: 257, endPoint y: 906, distance: 19.9
click at [257, 906] on input "number" at bounding box center [490, 906] width 553 height 27
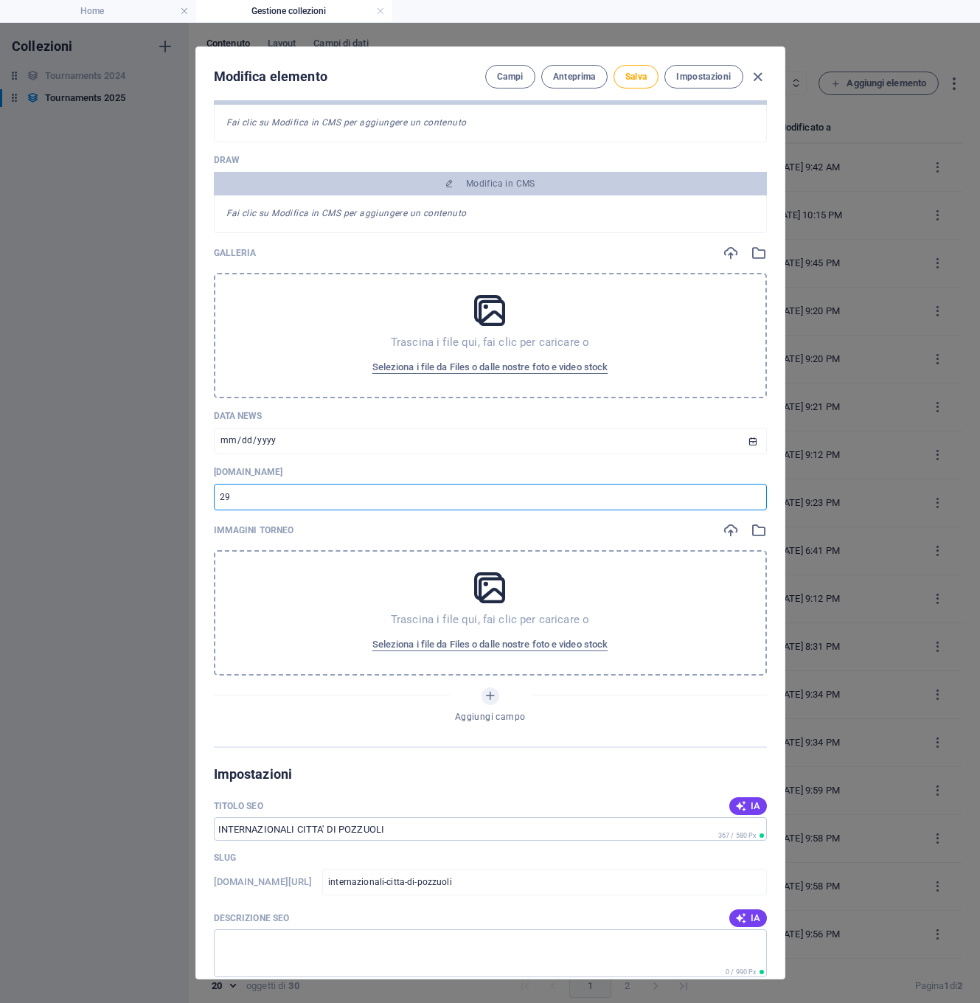
scroll to position [1584, 0]
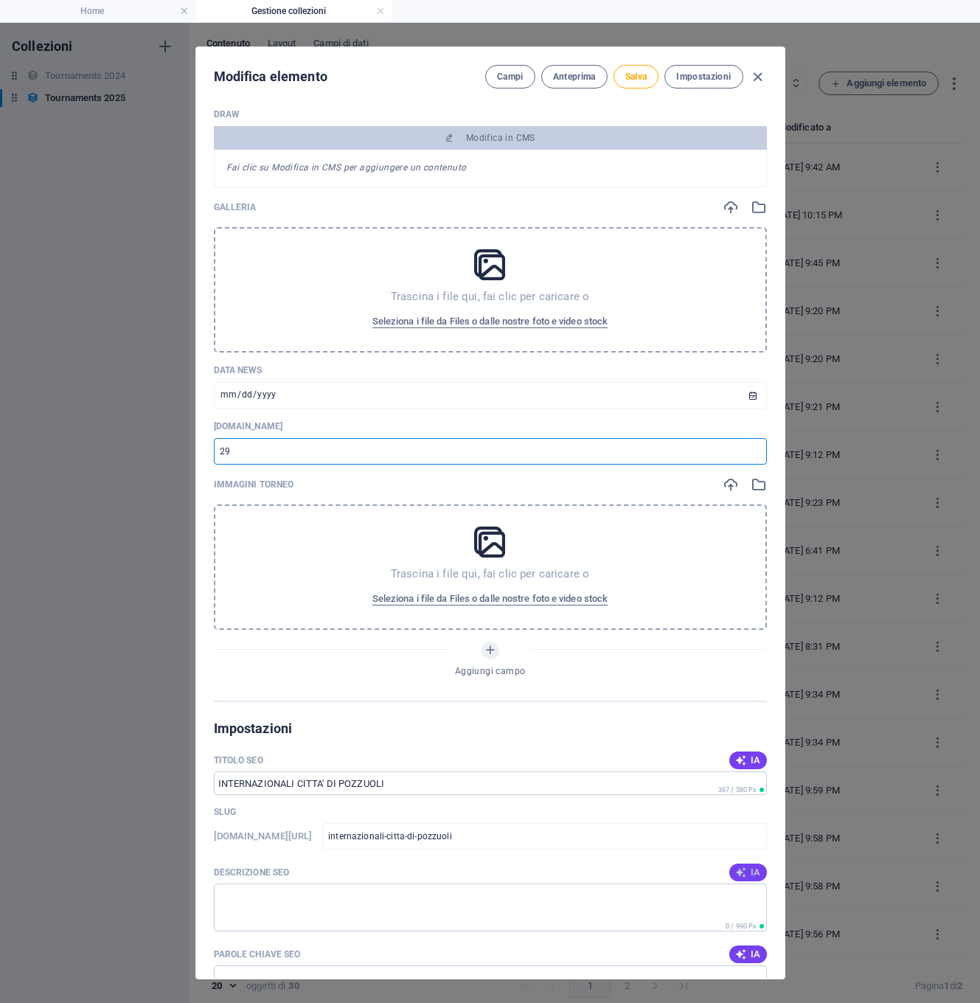
type input "29"
click at [747, 876] on span "IA" at bounding box center [747, 873] width 25 height 12
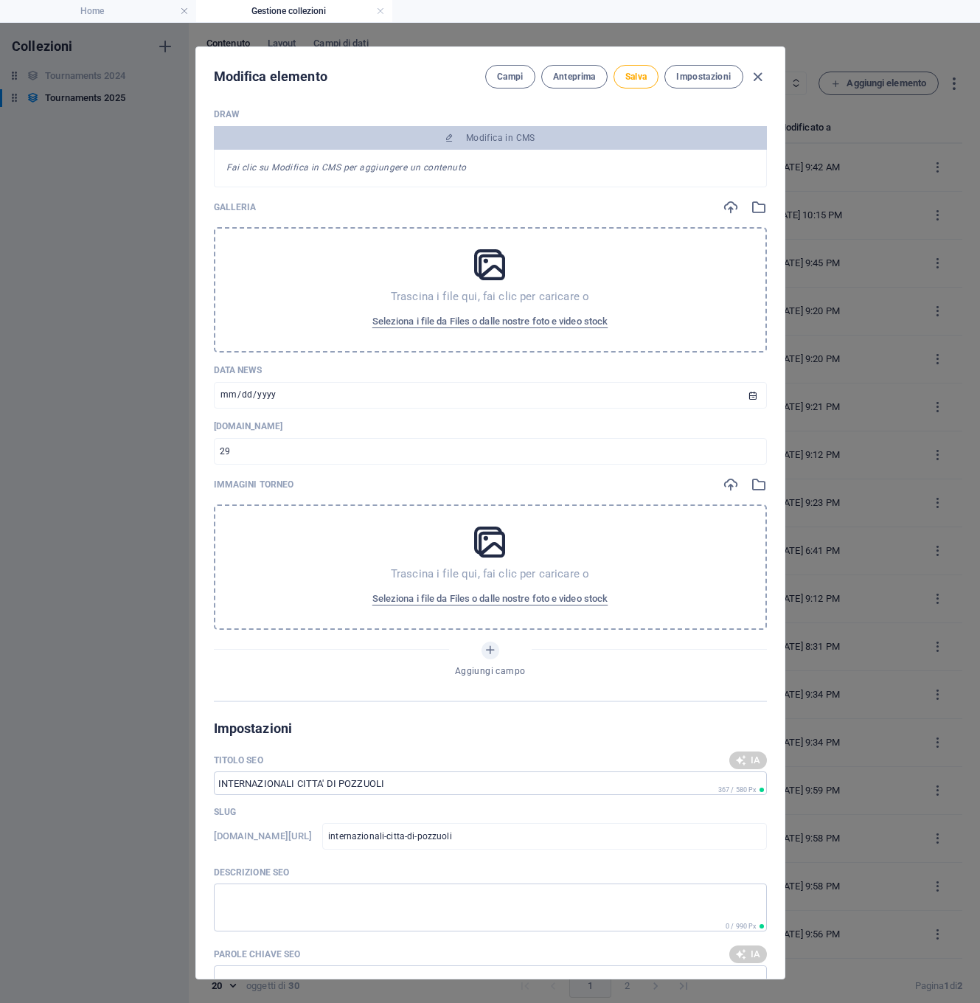
type textarea "Join us in [GEOGRAPHIC_DATA], [GEOGRAPHIC_DATA], from [DATE]-[DATE], for the IT…"
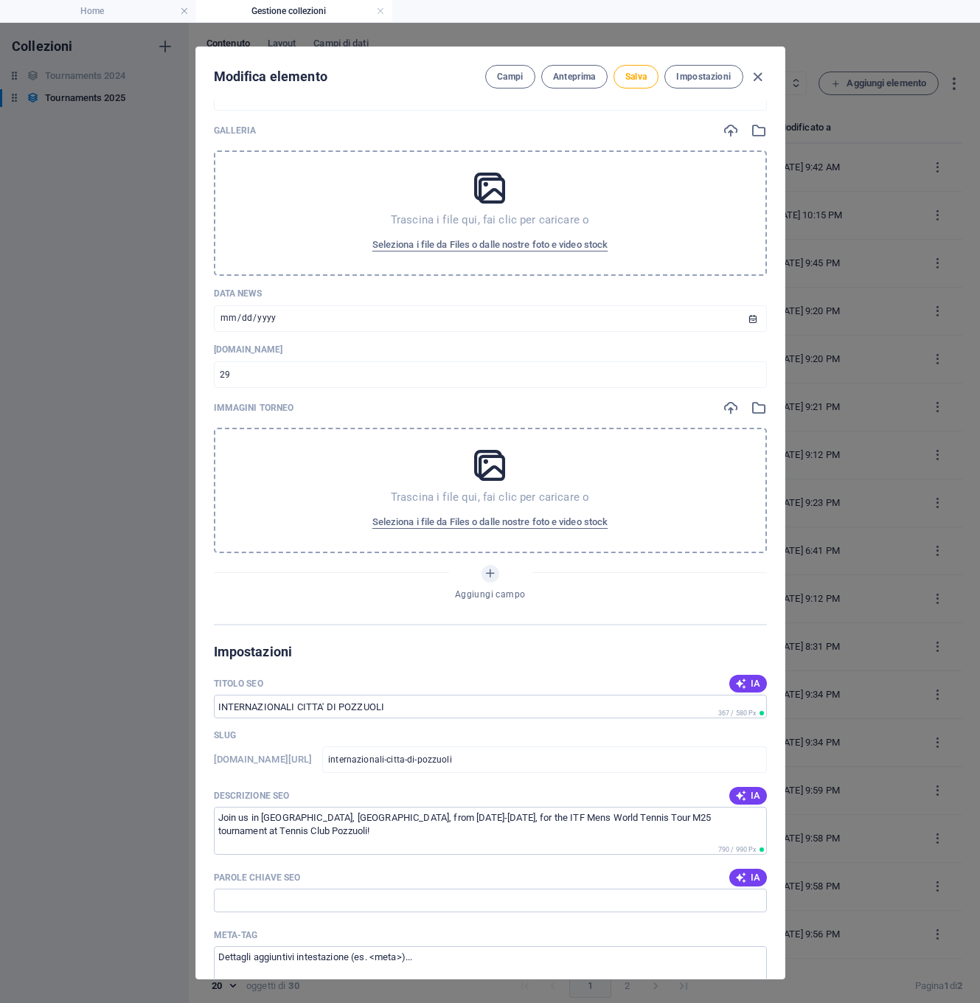
scroll to position [1671, 0]
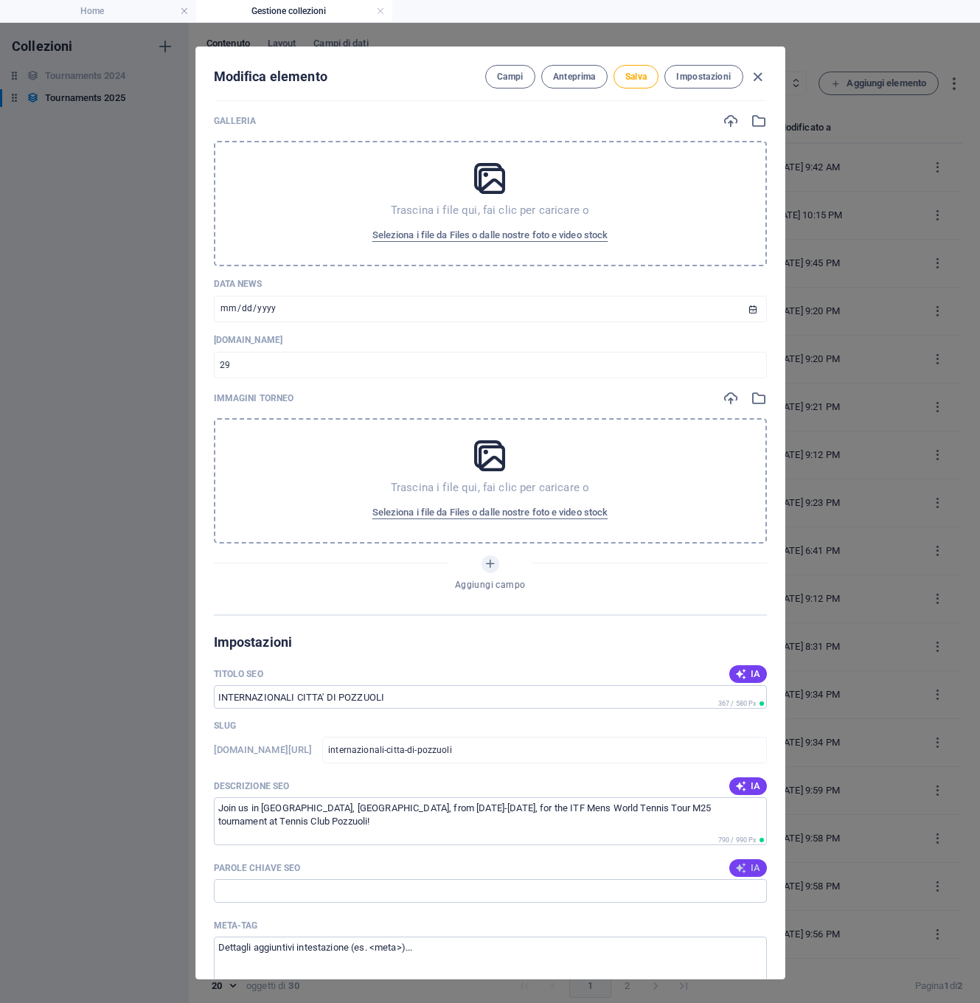
click at [743, 870] on icon "button" at bounding box center [741, 868] width 12 height 12
type input "ITF Mens World Tennis Tour, M25 Pozzuoli, Pozzuoli tennis tournament, Tennis Cl…"
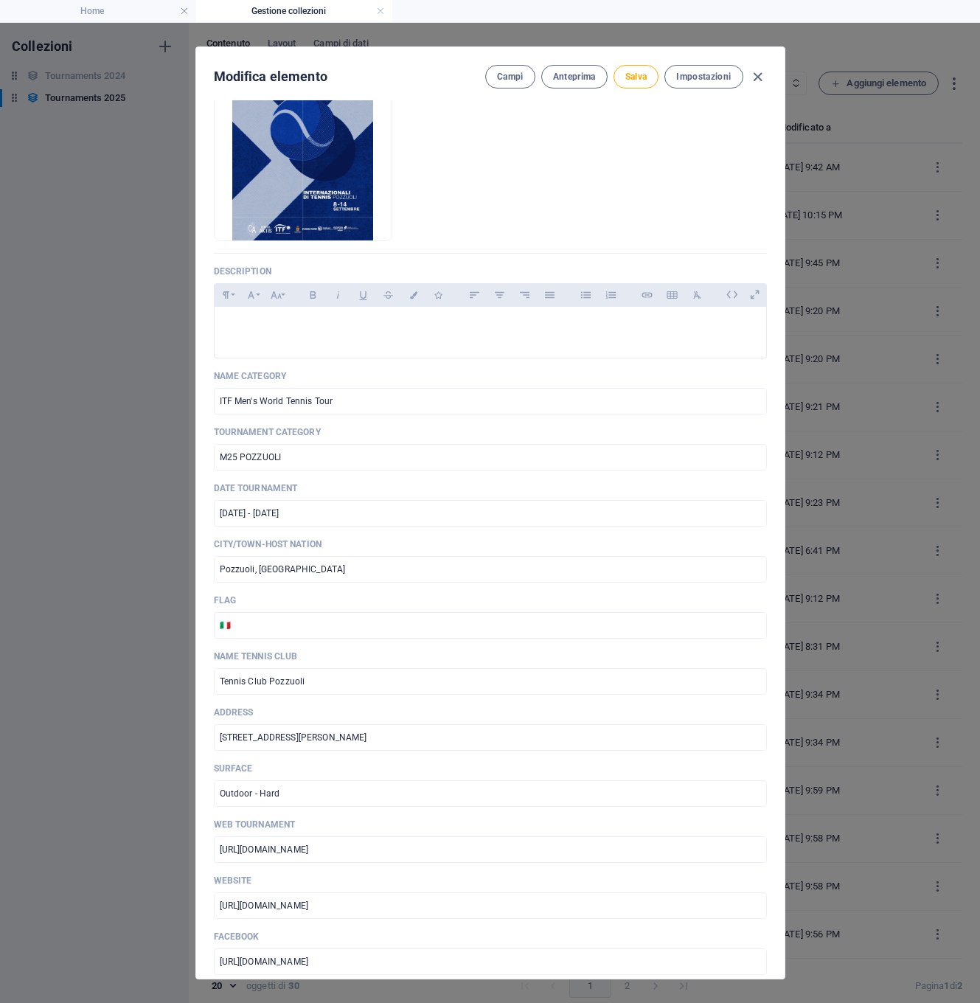
scroll to position [493, 0]
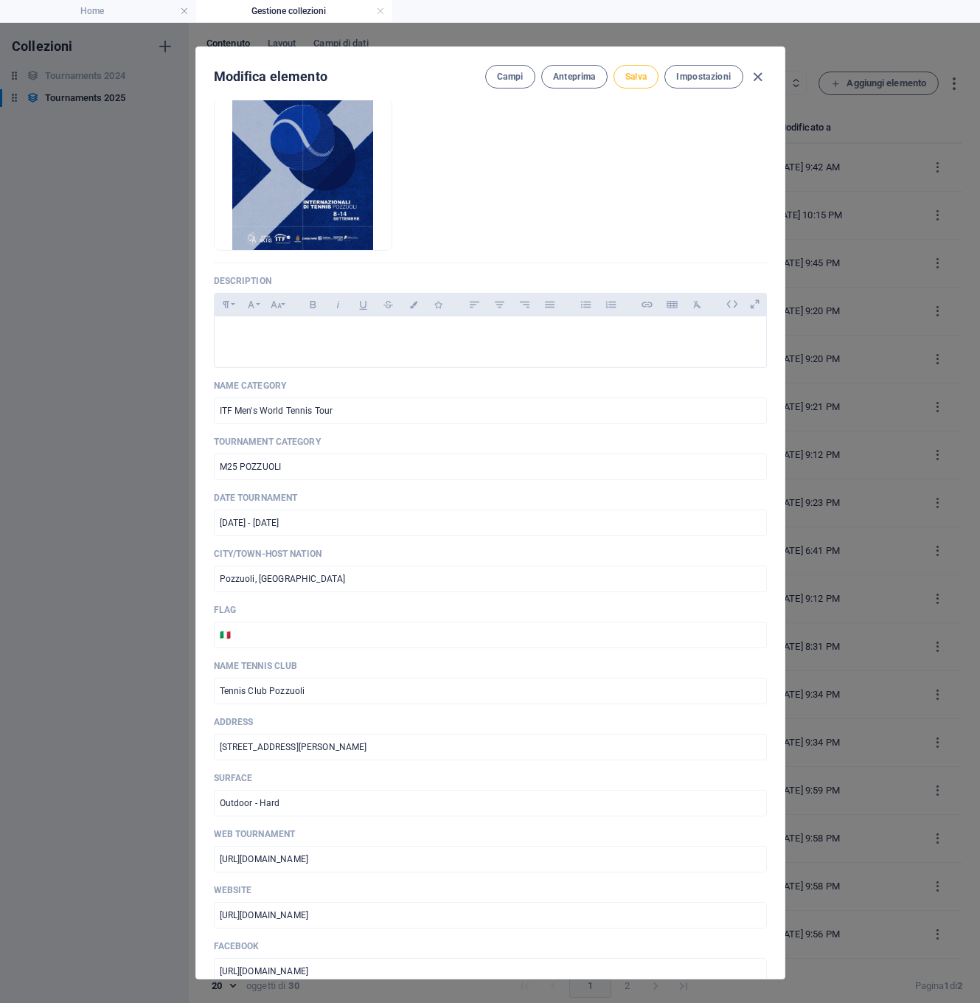
click at [630, 75] on span "Salva" at bounding box center [636, 77] width 22 height 12
